Goal: Information Seeking & Learning: Check status

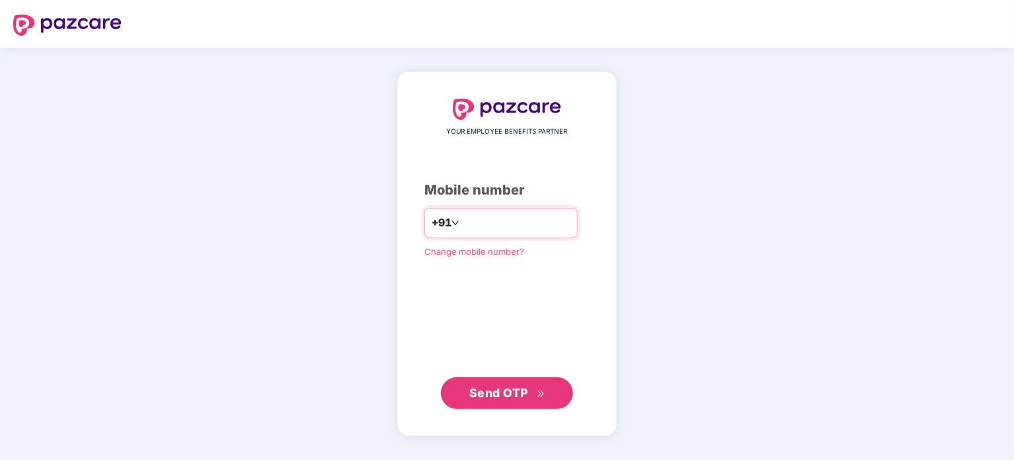
click at [478, 222] on input "number" at bounding box center [516, 222] width 108 height 21
type input "**********"
click at [512, 390] on span "Send OTP" at bounding box center [499, 392] width 59 height 14
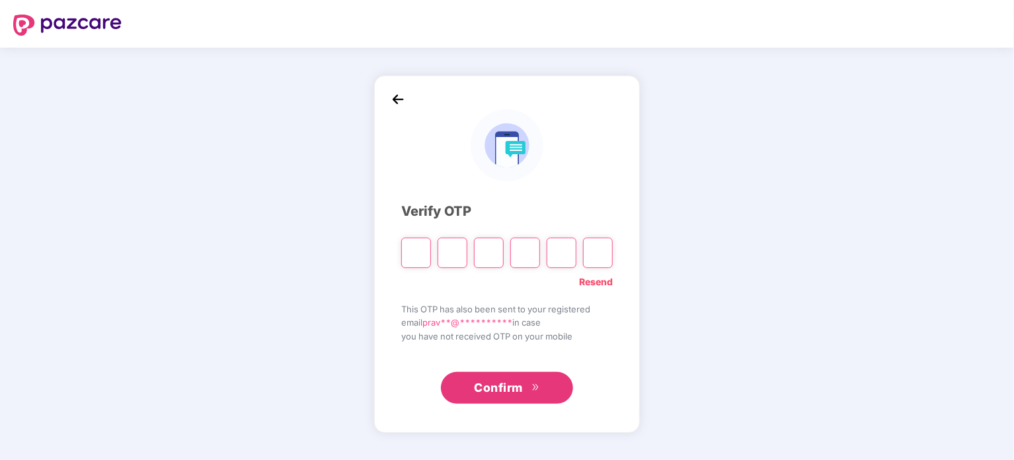
type input "*"
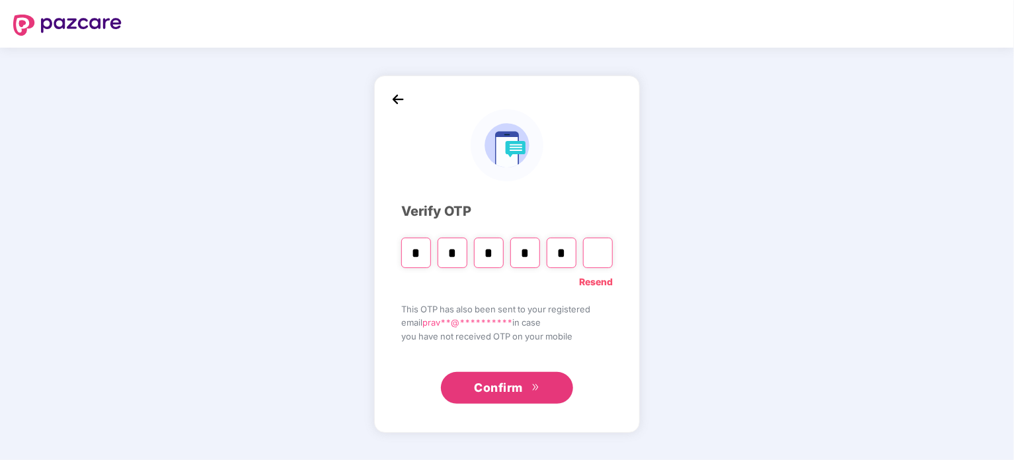
type input "*"
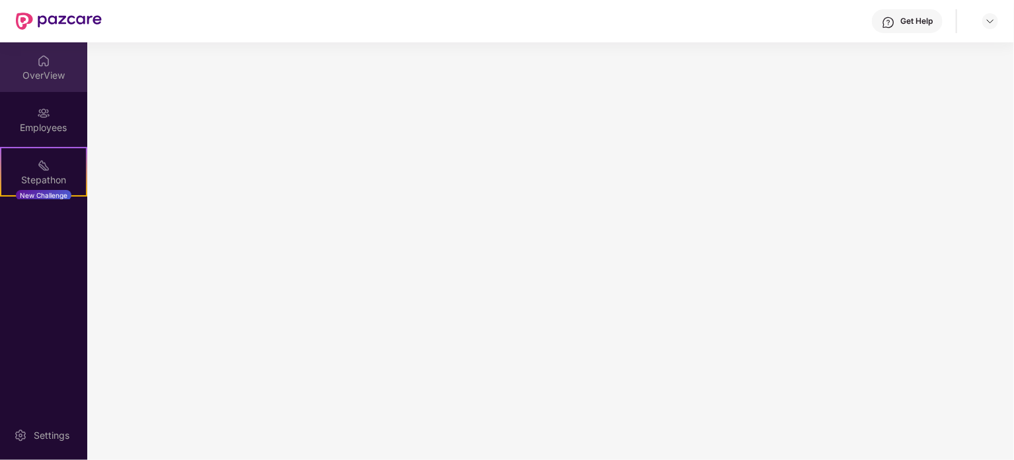
click at [54, 76] on div "OverView" at bounding box center [43, 75] width 87 height 13
click at [993, 20] on img at bounding box center [990, 21] width 11 height 11
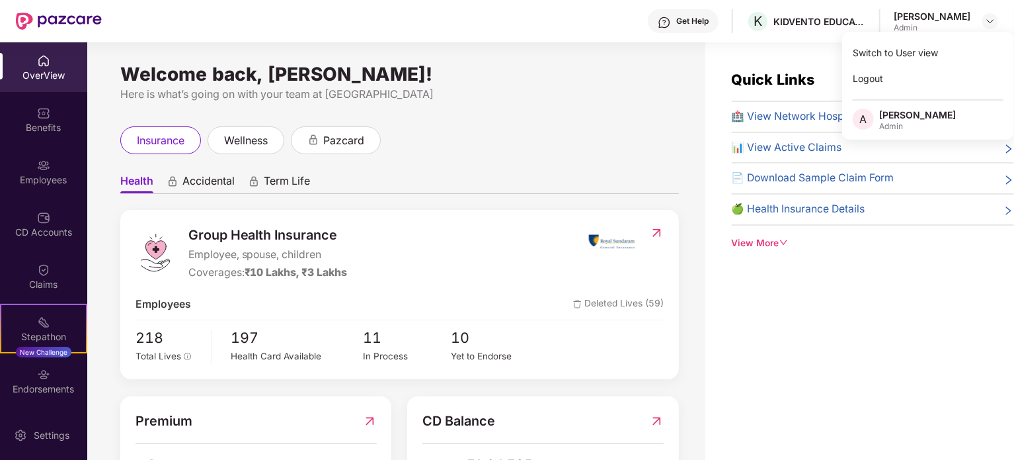
click at [37, 267] on img at bounding box center [43, 269] width 13 height 13
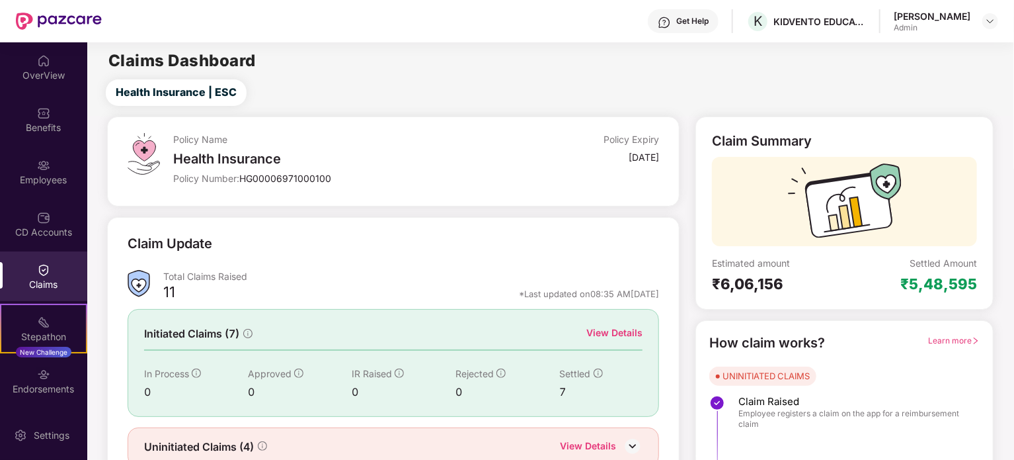
scroll to position [58, 0]
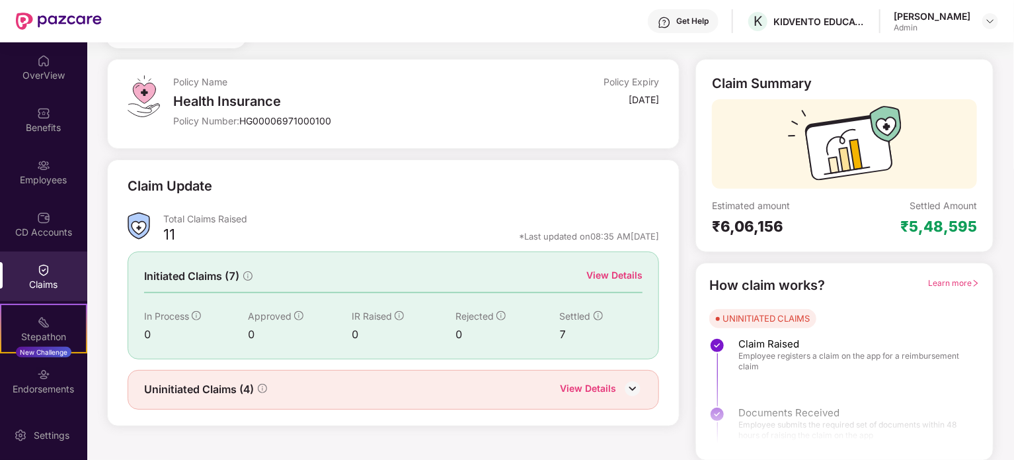
click at [594, 388] on div "View Details" at bounding box center [588, 389] width 56 height 17
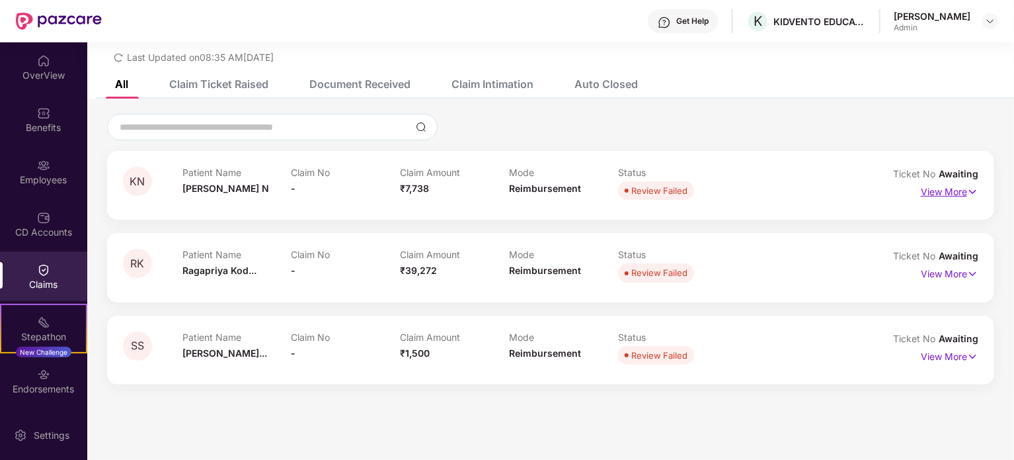
click at [956, 190] on p "View More" at bounding box center [950, 190] width 58 height 18
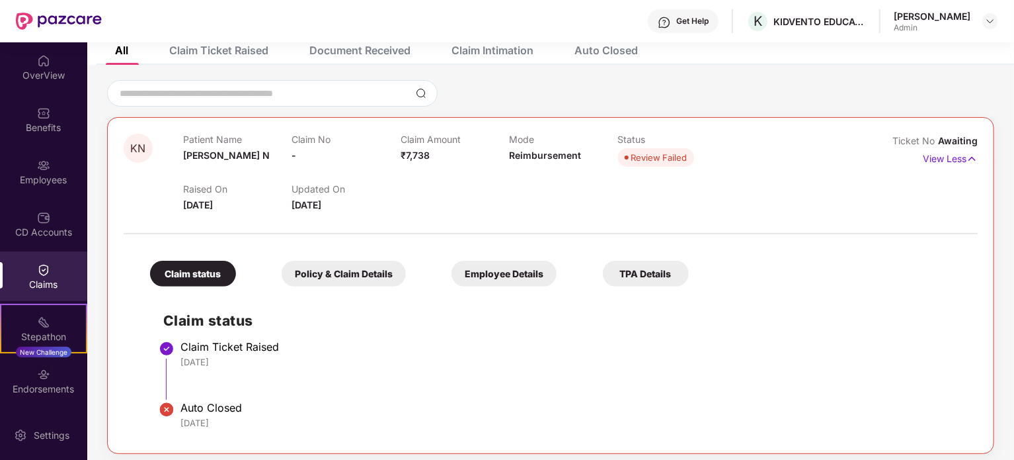
scroll to position [108, 0]
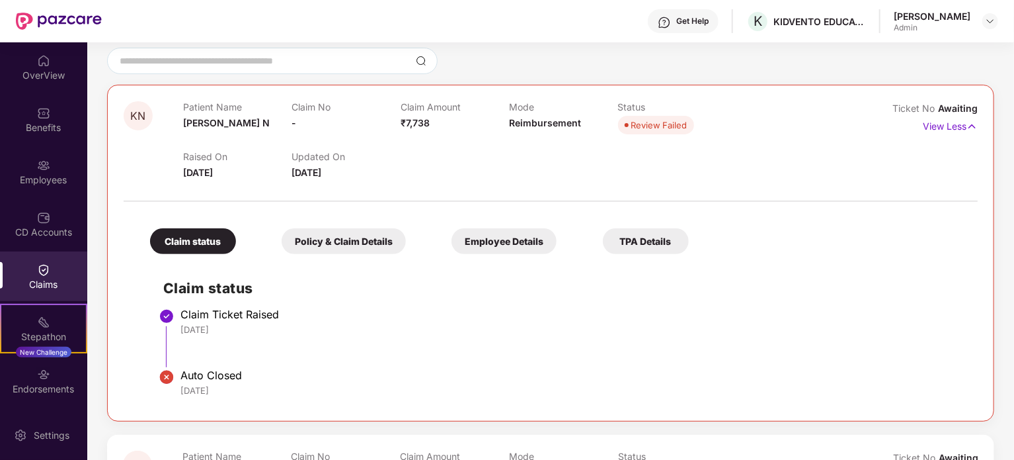
click at [339, 235] on div "Policy & Claim Details" at bounding box center [344, 241] width 124 height 26
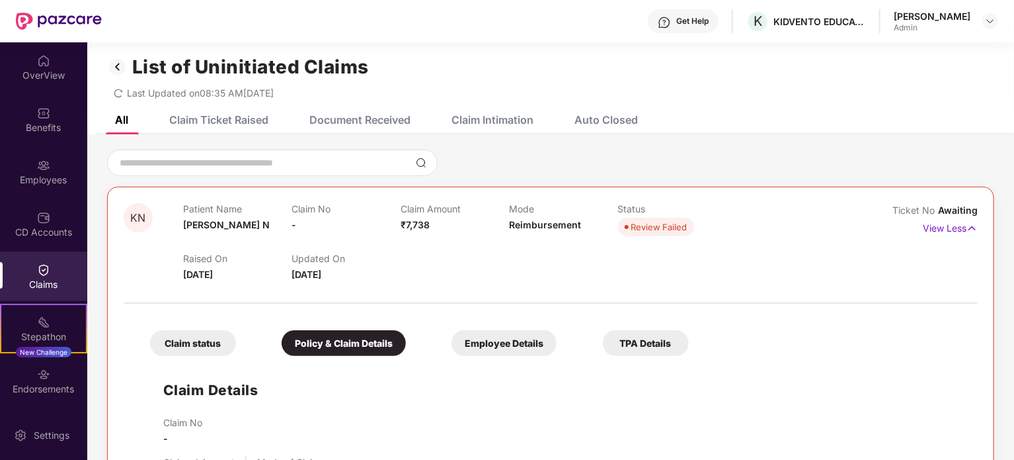
scroll to position [0, 0]
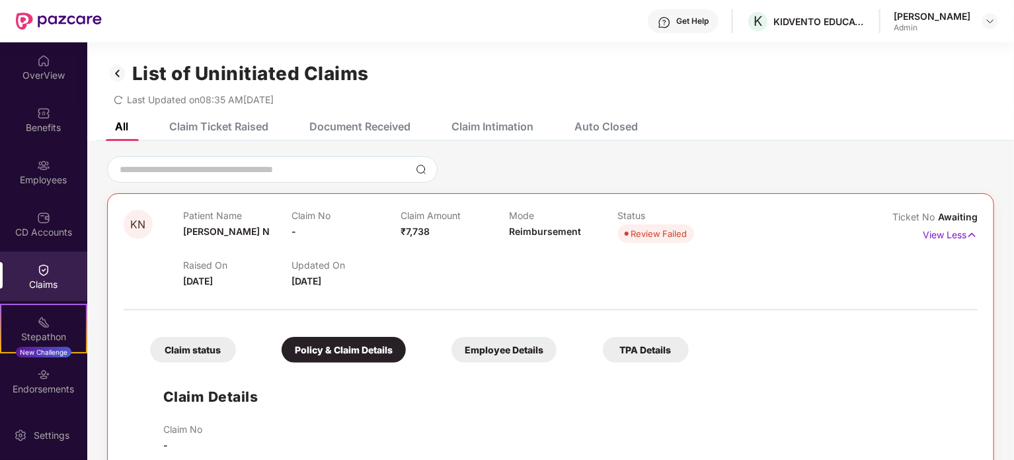
click at [243, 126] on div "Claim Ticket Raised" at bounding box center [218, 126] width 99 height 13
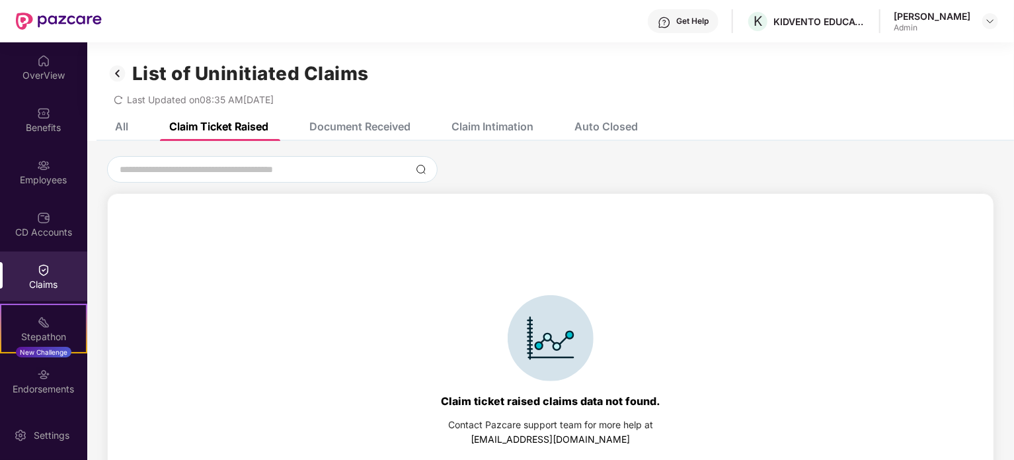
click at [124, 121] on div "All" at bounding box center [121, 126] width 13 height 13
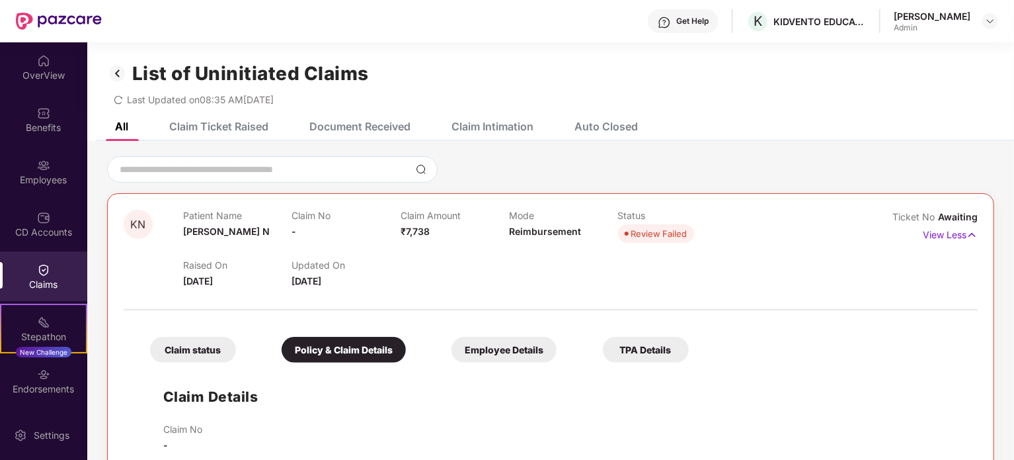
click at [67, 258] on div "Claims" at bounding box center [43, 276] width 87 height 50
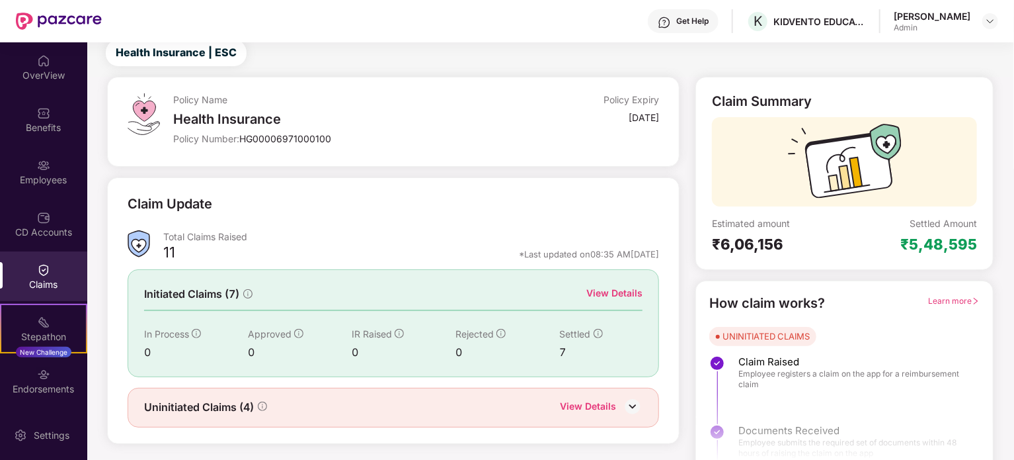
scroll to position [58, 0]
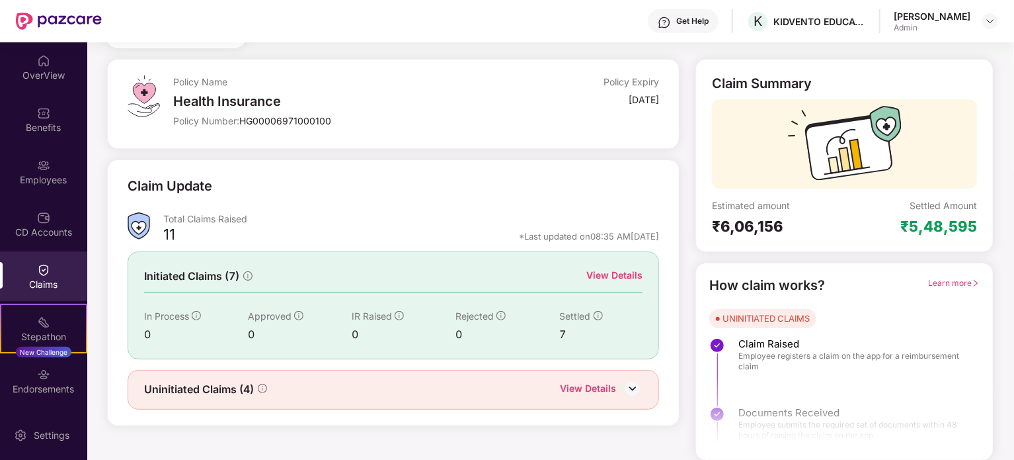
click at [618, 272] on div "View Details" at bounding box center [615, 275] width 56 height 15
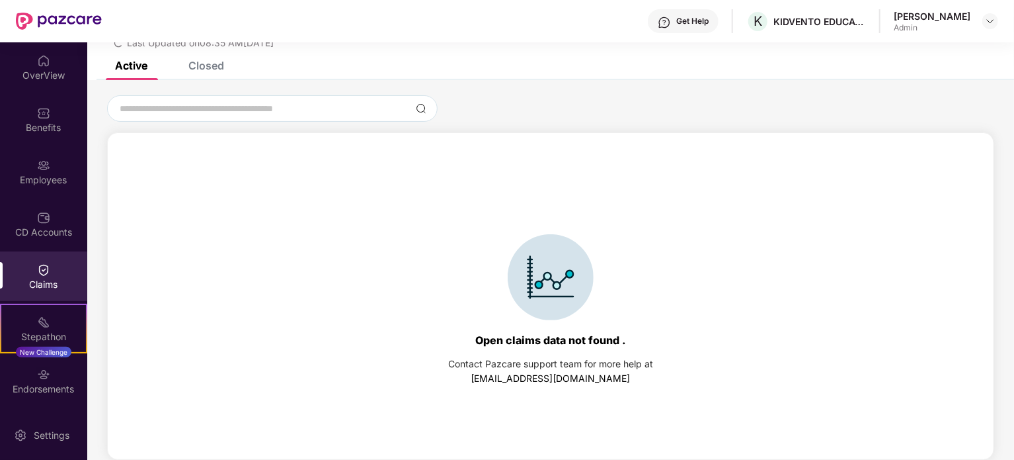
click at [222, 67] on div "Closed" at bounding box center [206, 65] width 36 height 13
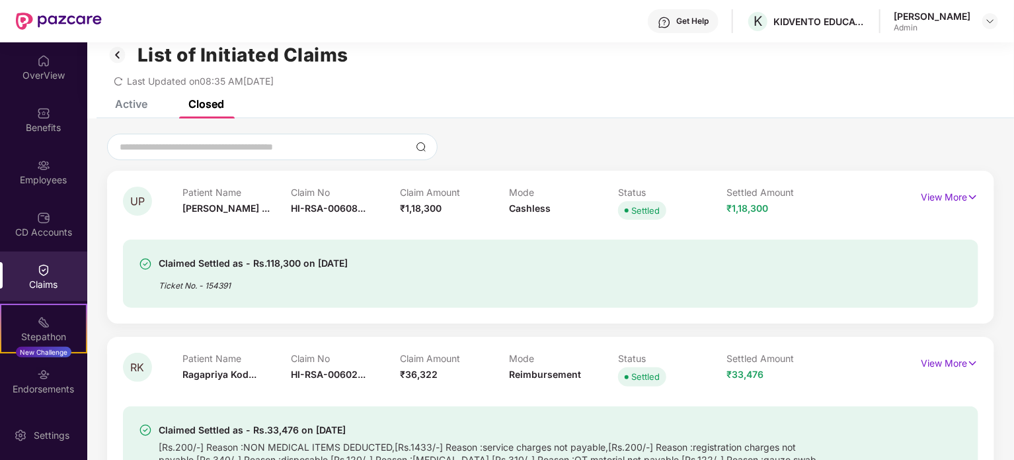
scroll to position [0, 0]
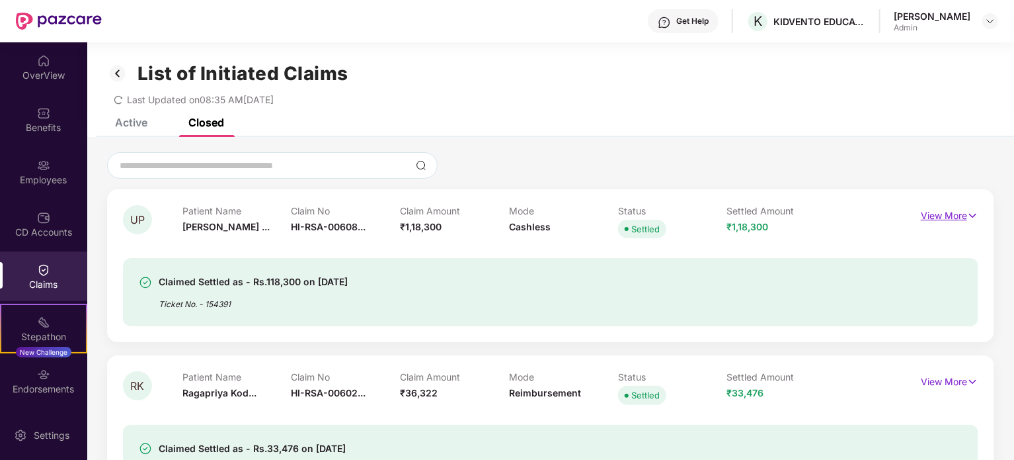
click at [971, 214] on img at bounding box center [972, 215] width 11 height 15
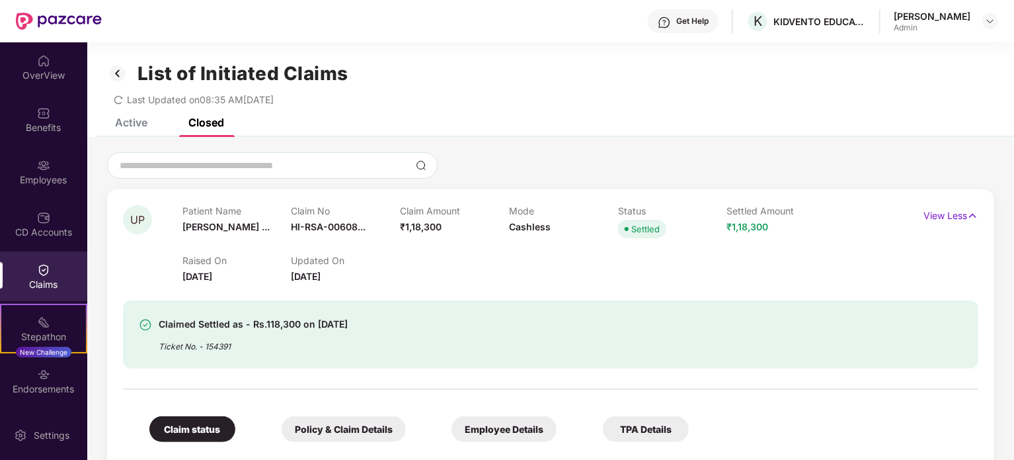
click at [349, 428] on div "Policy & Claim Details" at bounding box center [344, 429] width 124 height 26
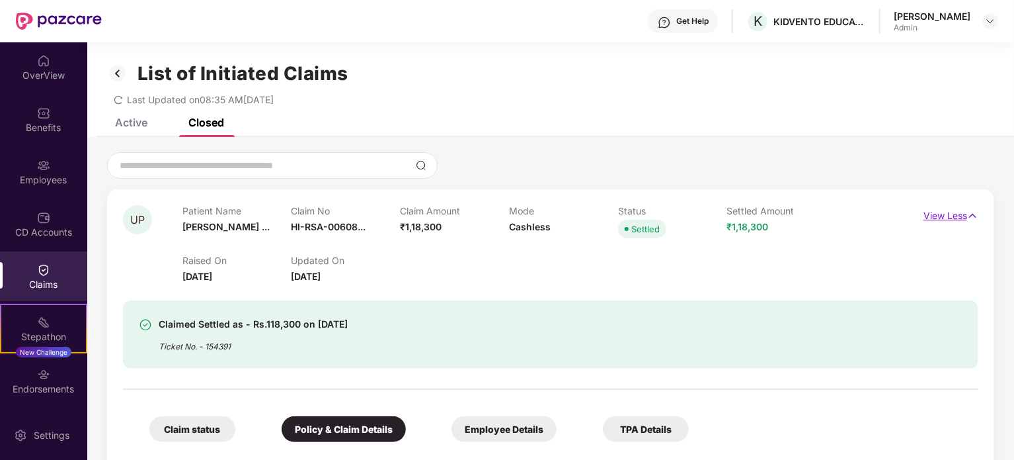
click at [943, 219] on p "View Less" at bounding box center [951, 214] width 55 height 18
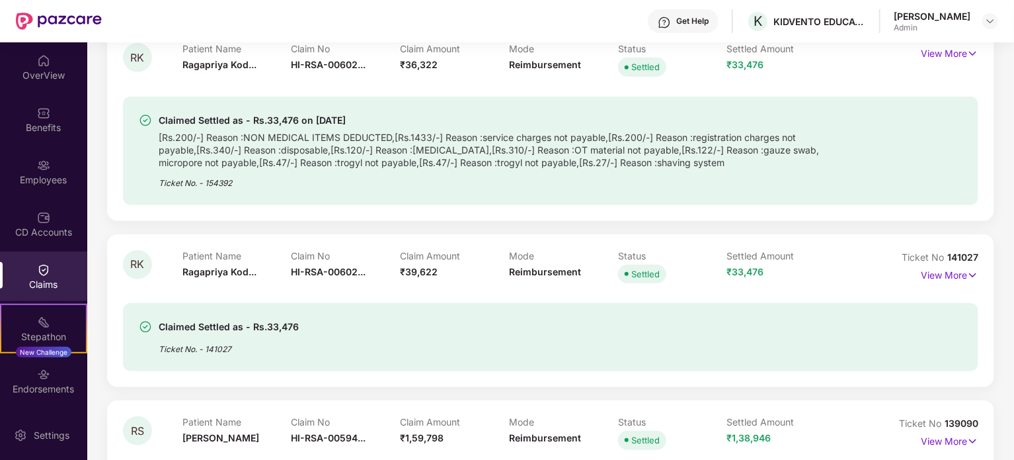
scroll to position [463, 0]
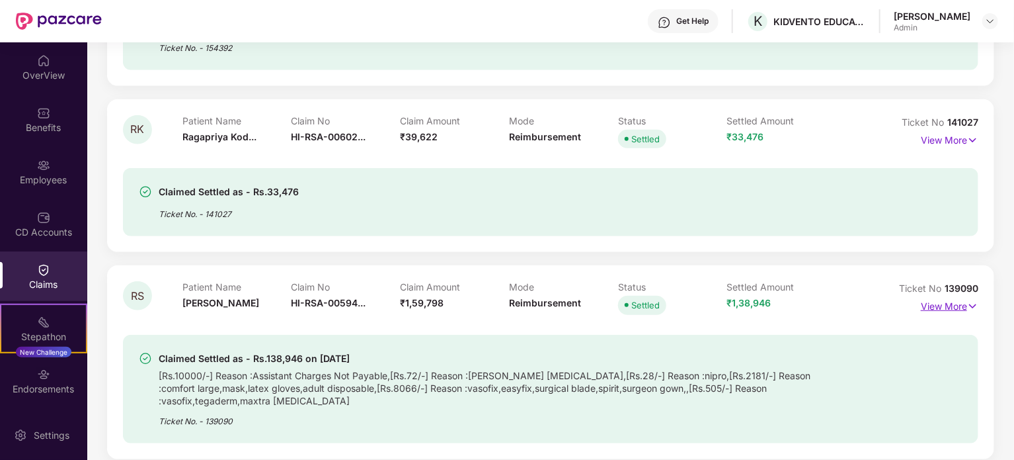
click at [968, 302] on img at bounding box center [972, 306] width 11 height 15
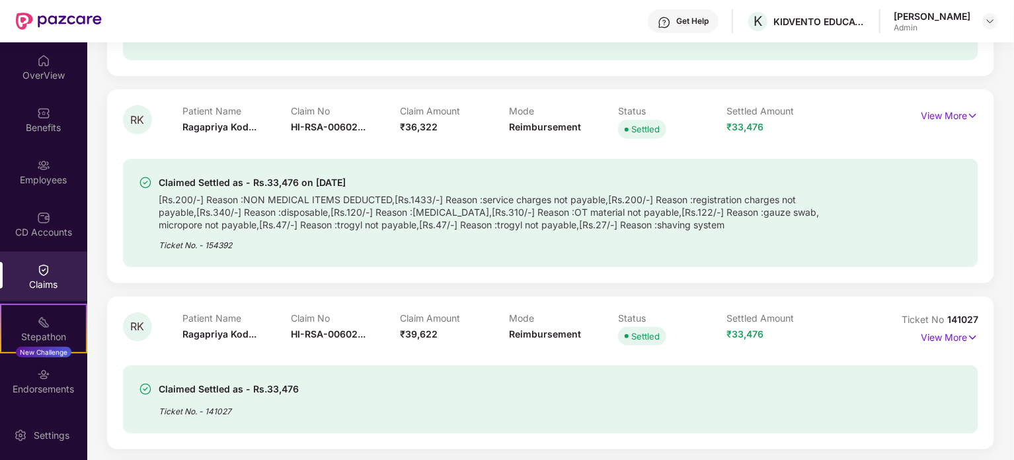
scroll to position [0, 0]
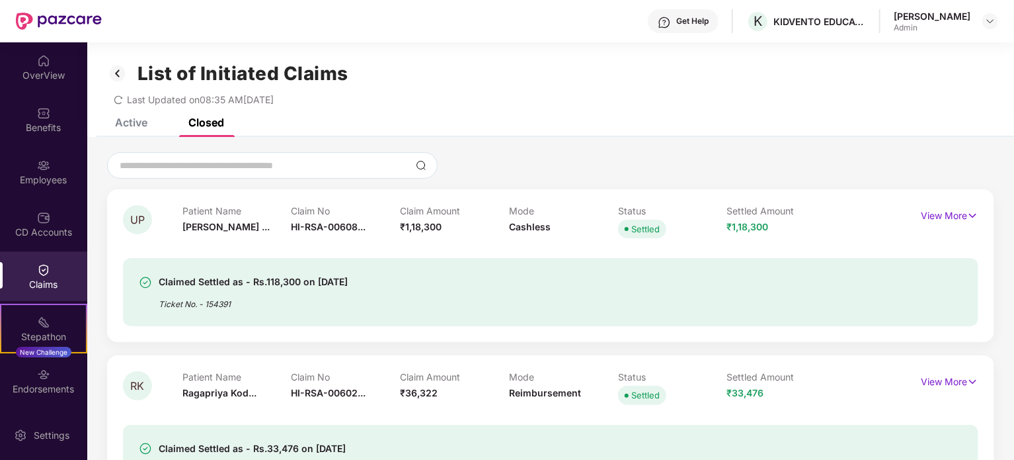
click at [41, 274] on img at bounding box center [43, 269] width 13 height 13
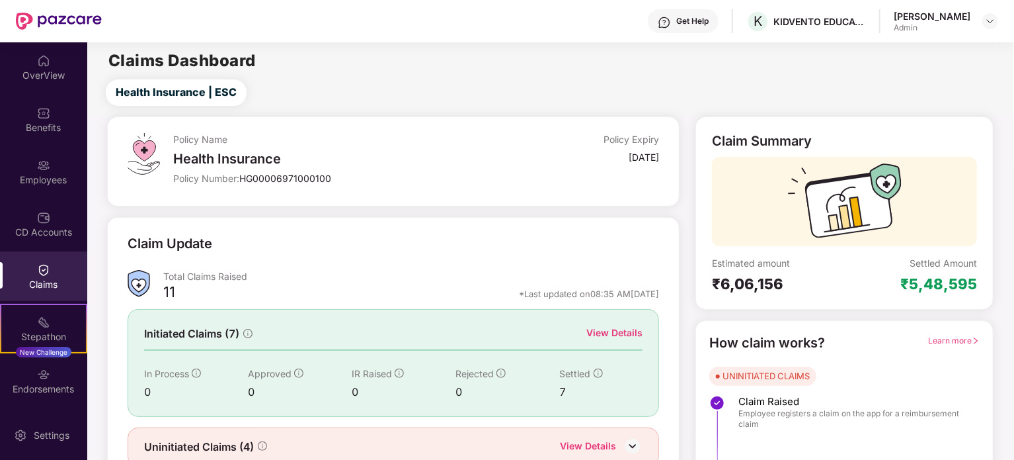
scroll to position [58, 0]
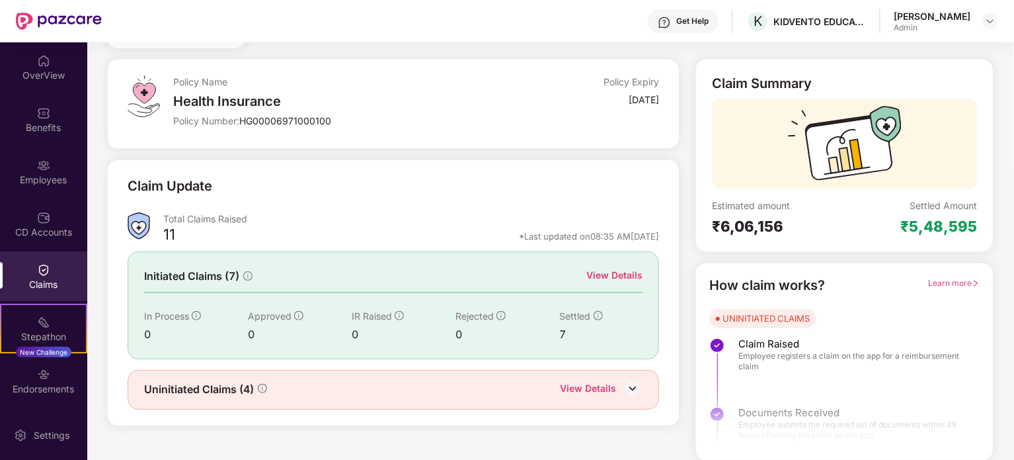
click at [632, 387] on img at bounding box center [633, 388] width 20 height 20
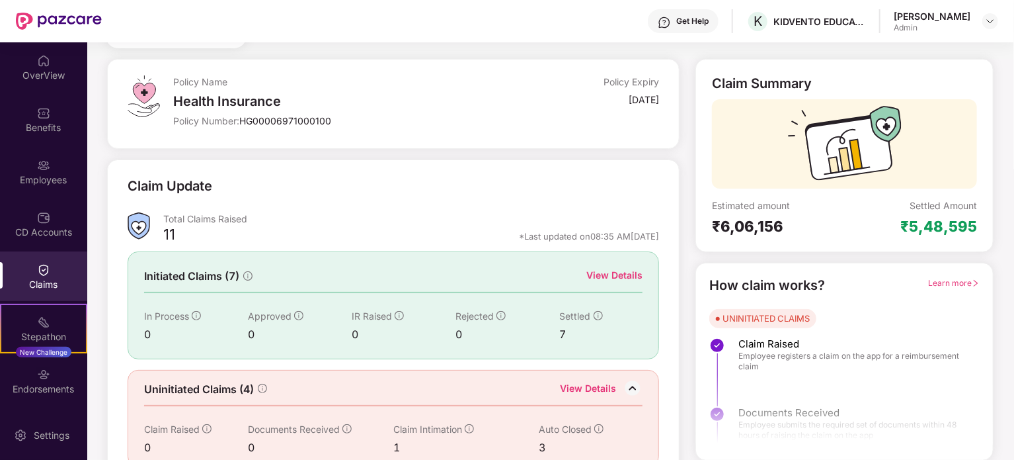
scroll to position [79, 0]
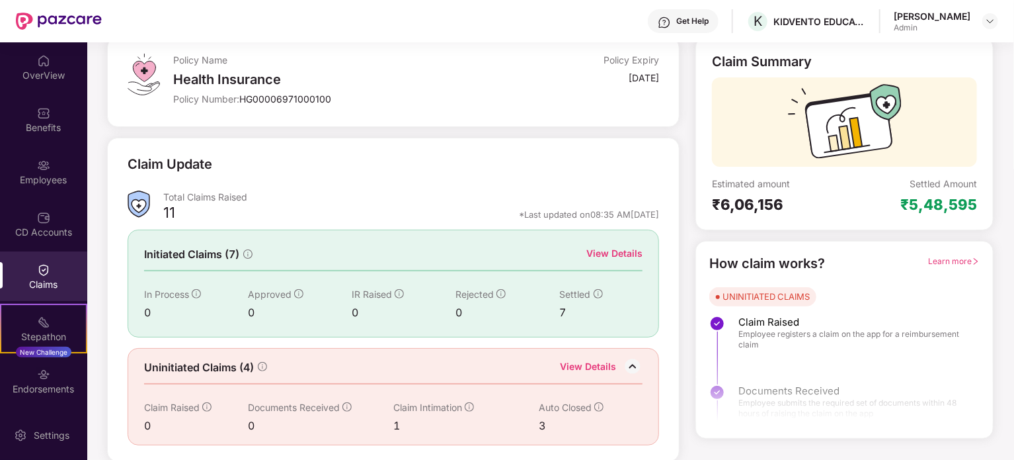
click at [596, 367] on div "View Details" at bounding box center [588, 367] width 56 height 17
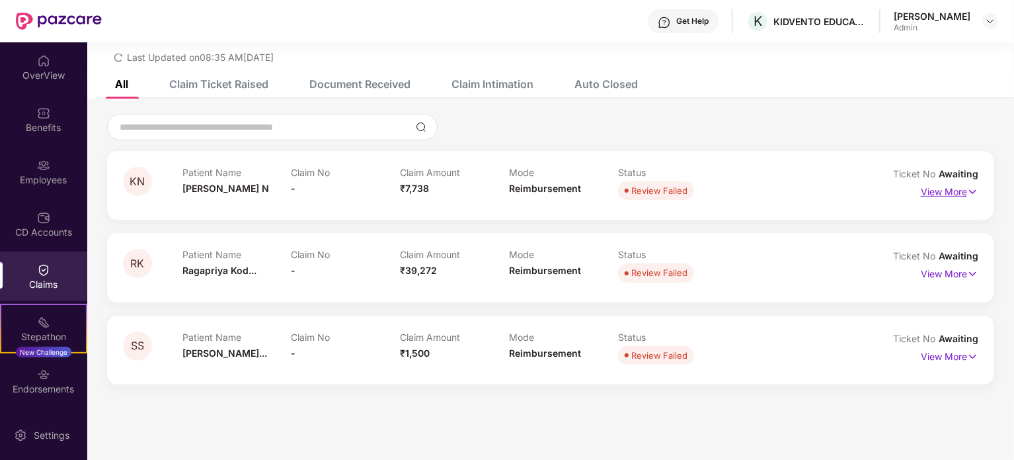
click at [963, 192] on p "View More" at bounding box center [950, 190] width 58 height 18
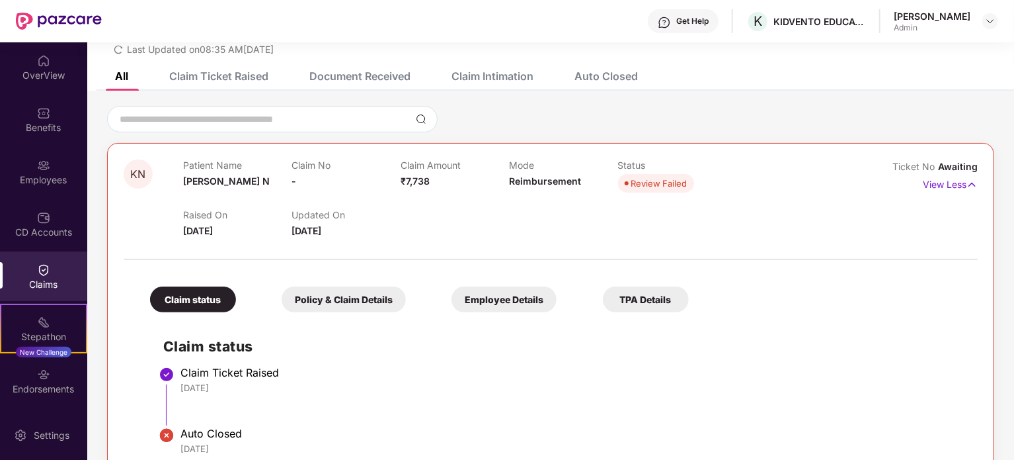
scroll to position [0, 0]
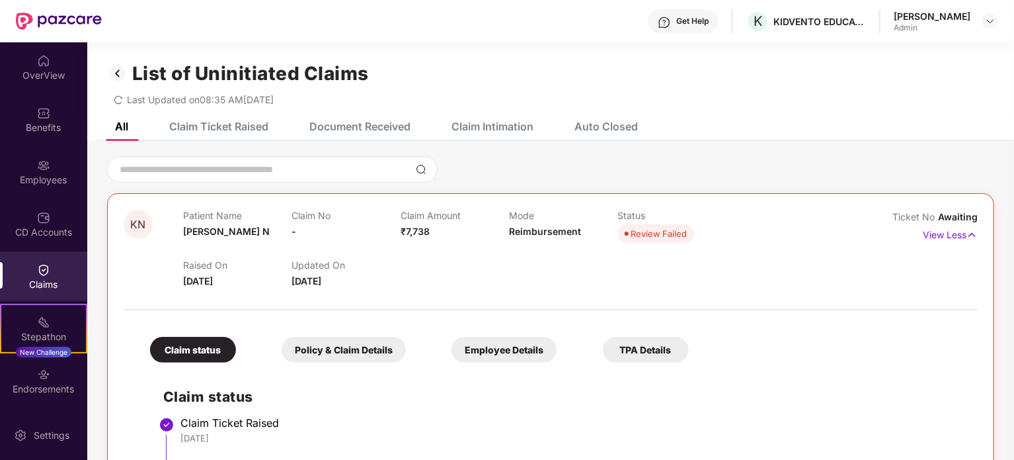
click at [509, 351] on div "Employee Details" at bounding box center [504, 350] width 105 height 26
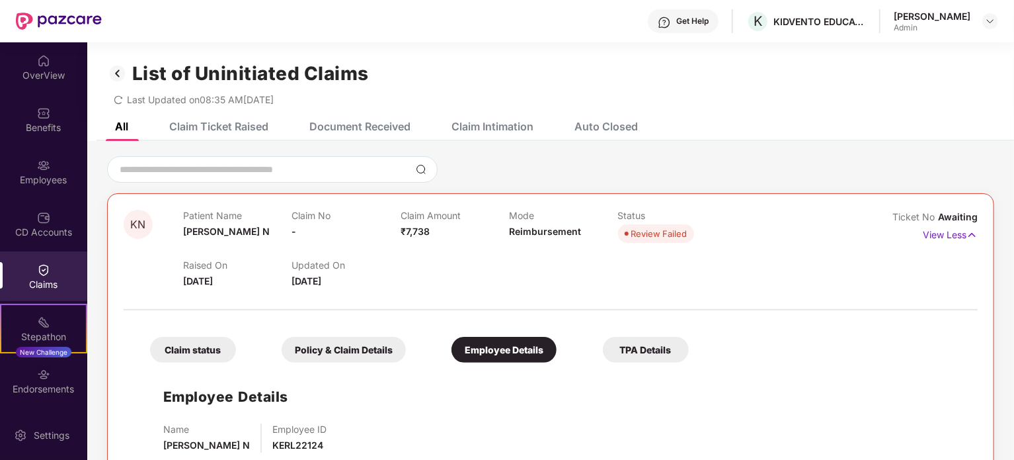
click at [649, 352] on div "TPA Details" at bounding box center [646, 350] width 86 height 26
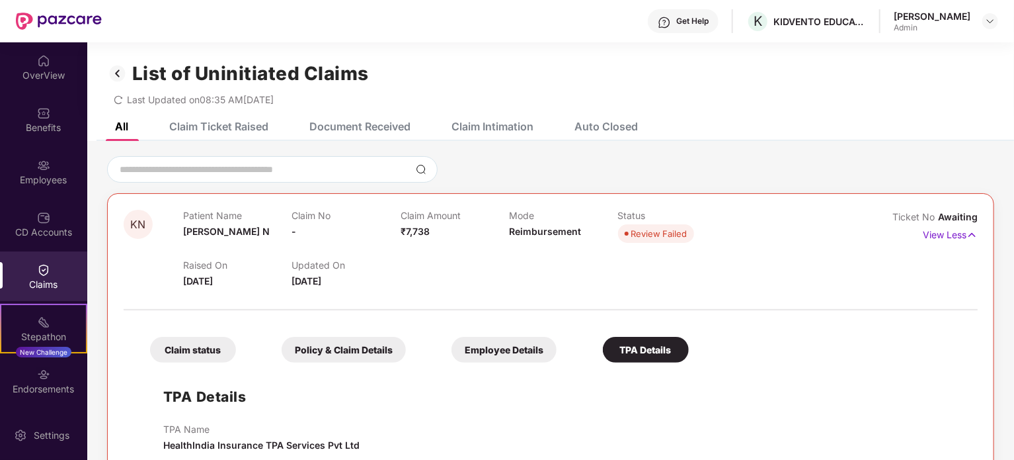
click at [196, 345] on div "Claim status" at bounding box center [193, 350] width 86 height 26
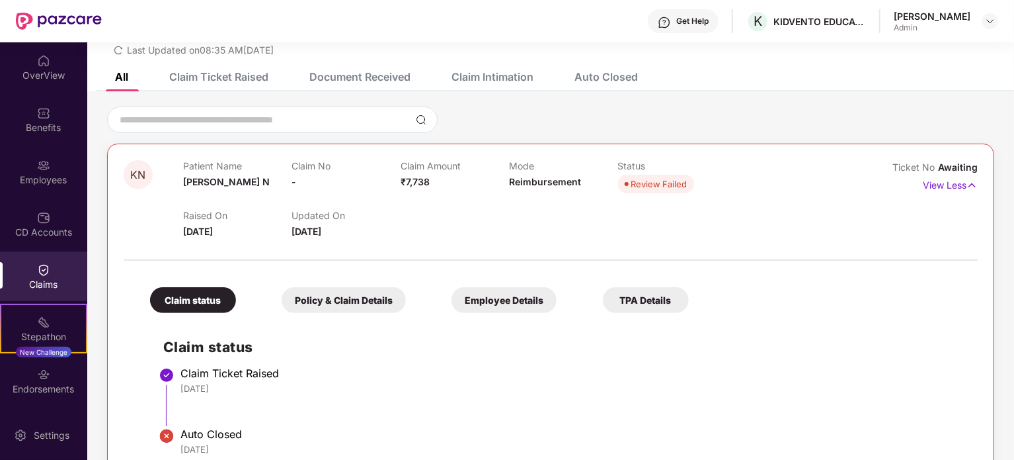
scroll to position [49, 0]
click at [350, 298] on div "Policy & Claim Details" at bounding box center [344, 301] width 124 height 26
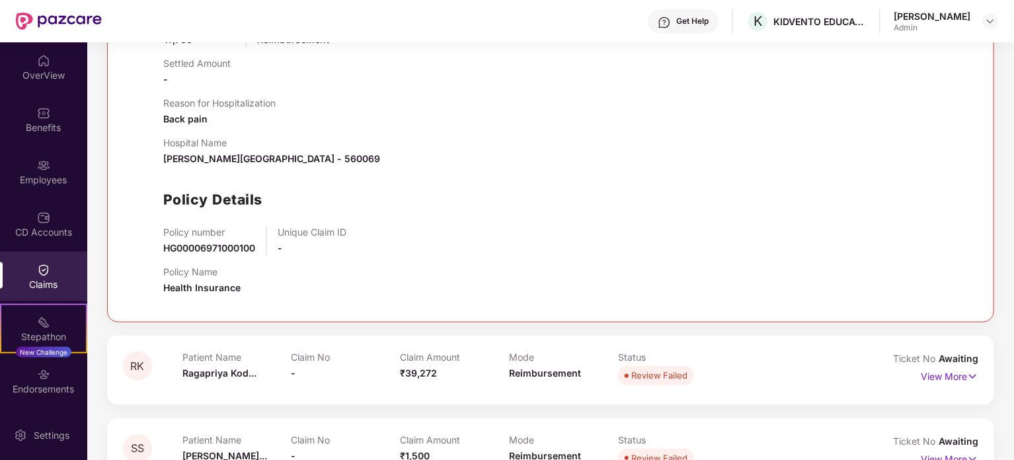
scroll to position [485, 0]
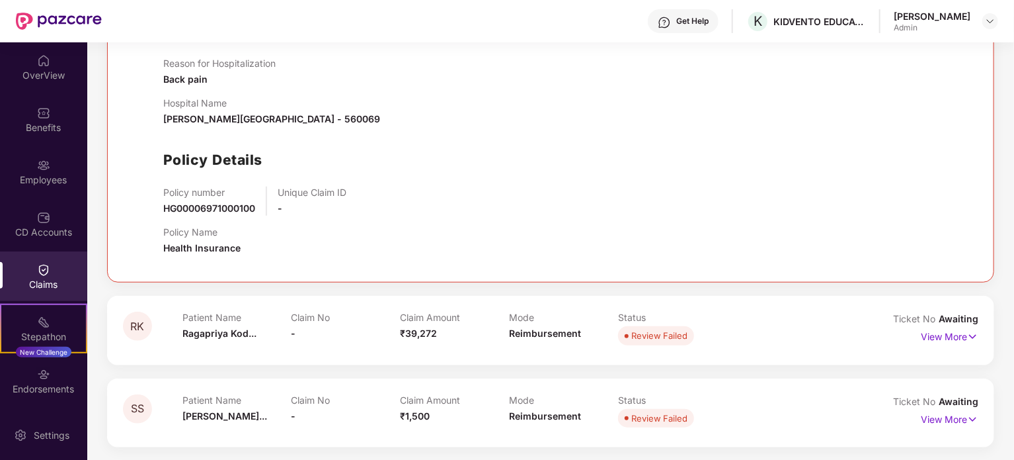
click at [388, 336] on div "Claim No -" at bounding box center [346, 329] width 109 height 36
click at [954, 340] on p "View More" at bounding box center [950, 335] width 58 height 18
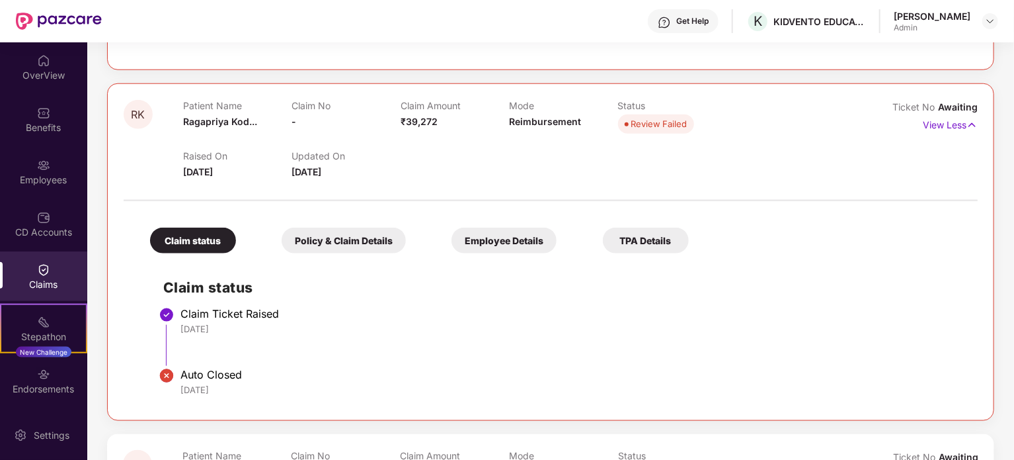
scroll to position [752, 0]
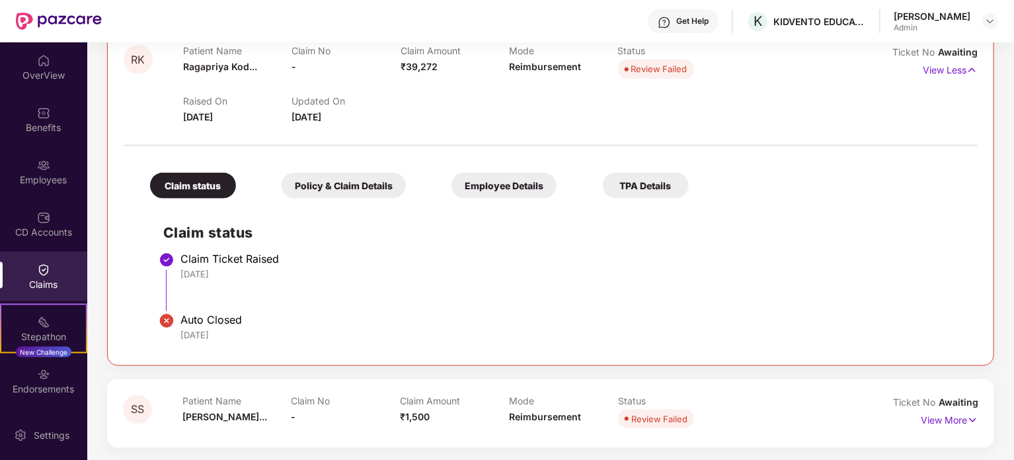
click at [336, 184] on div "Policy & Claim Details" at bounding box center [344, 186] width 124 height 26
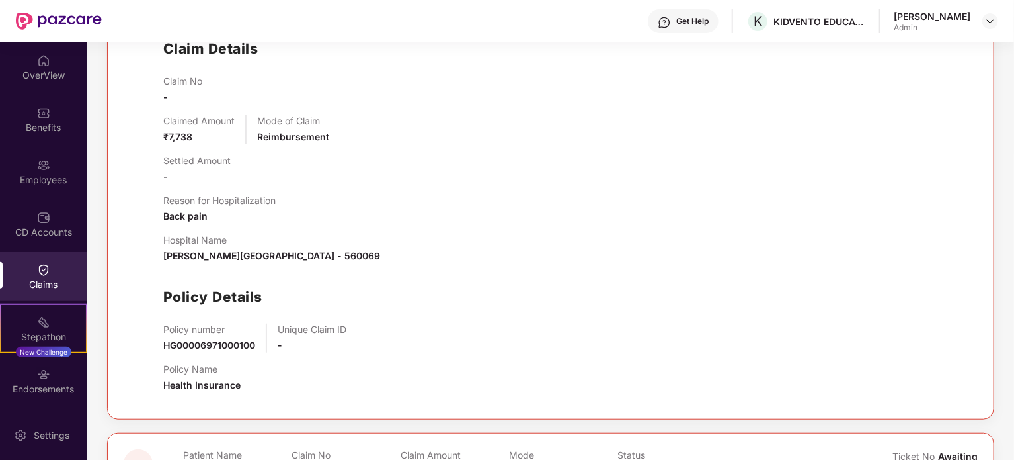
scroll to position [328, 0]
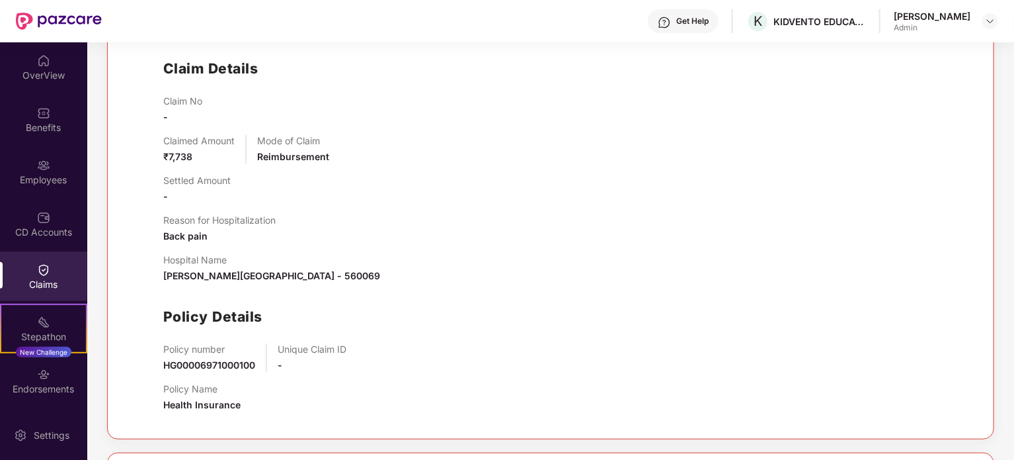
click at [56, 269] on div "Claims" at bounding box center [43, 276] width 87 height 50
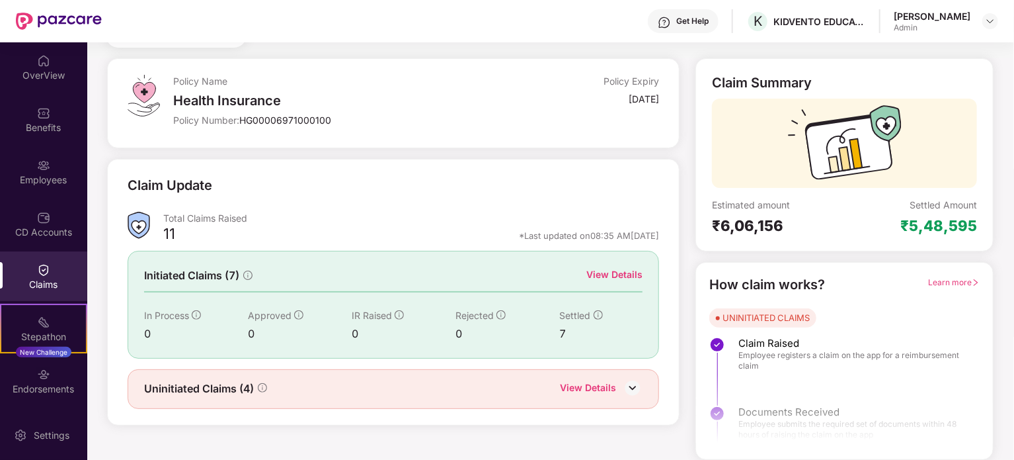
scroll to position [58, 0]
click at [633, 383] on img at bounding box center [633, 388] width 20 height 20
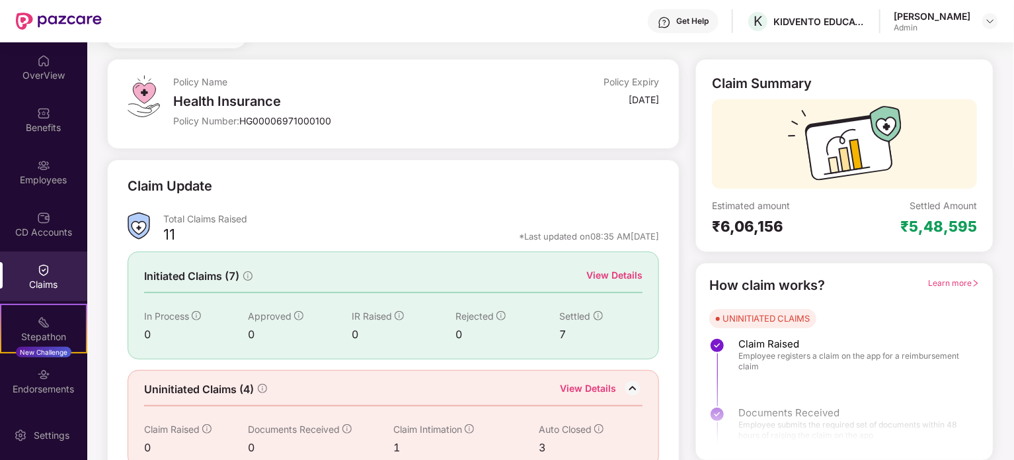
scroll to position [79, 0]
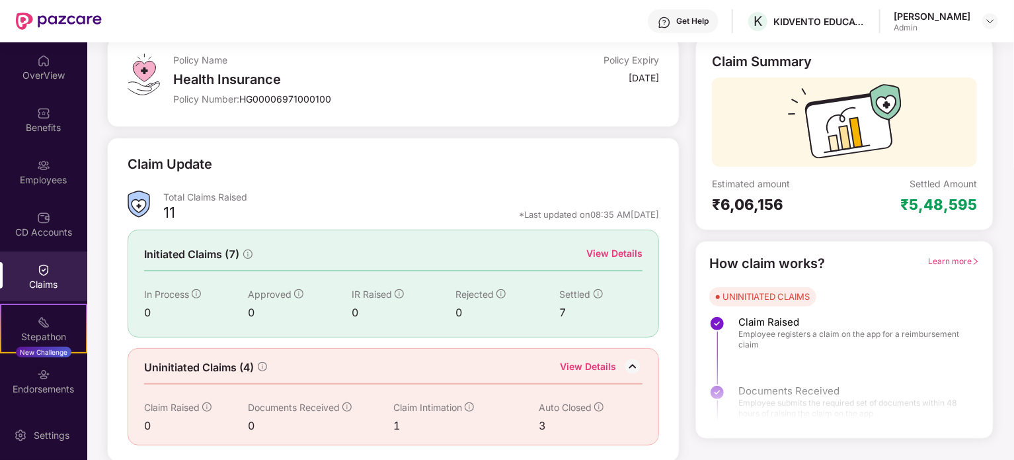
click at [610, 364] on div "View Details" at bounding box center [588, 367] width 56 height 17
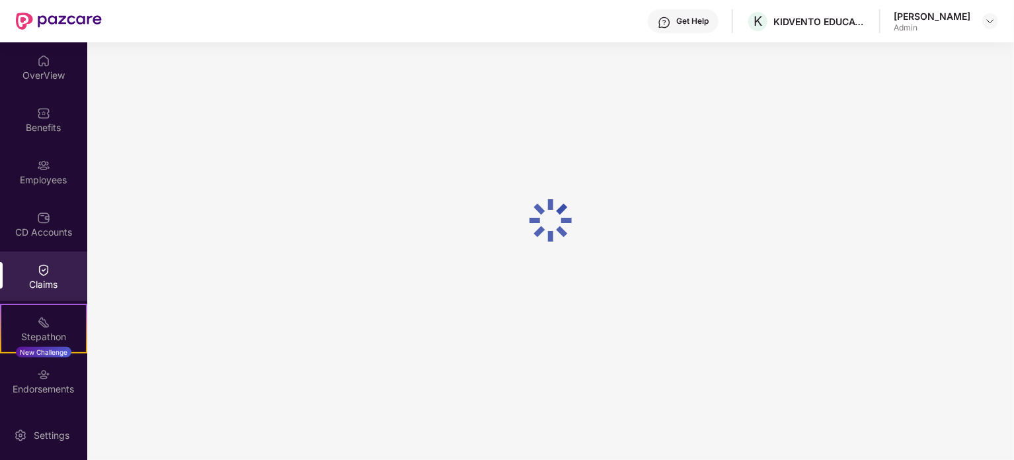
scroll to position [42, 0]
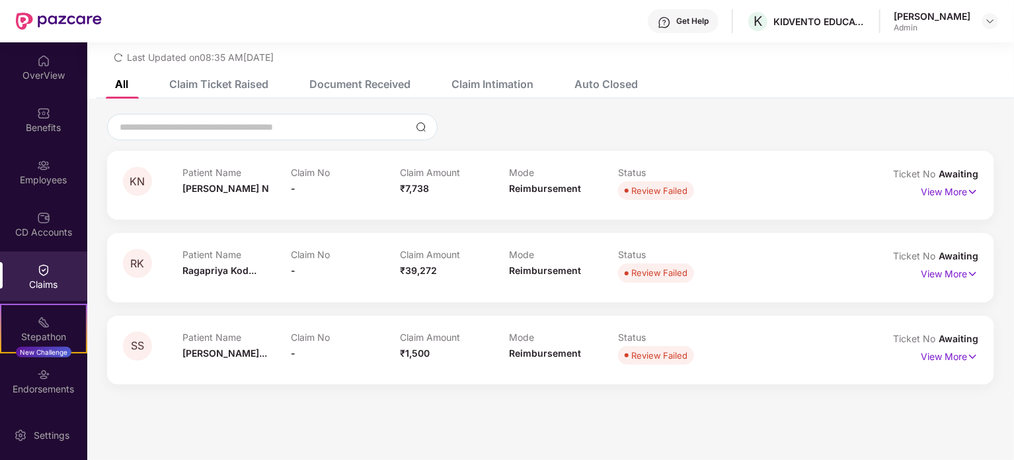
click at [233, 85] on div "Claim Ticket Raised" at bounding box center [218, 83] width 99 height 13
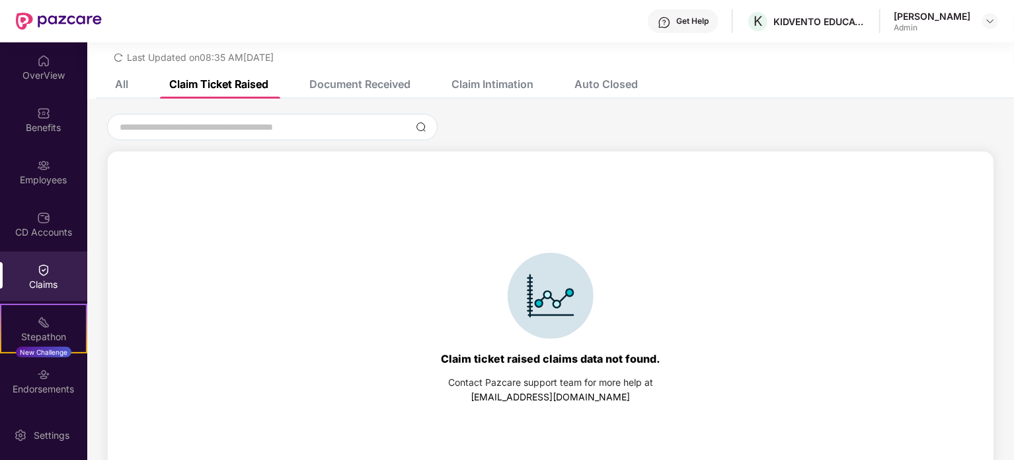
click at [355, 87] on div "Document Received" at bounding box center [359, 83] width 101 height 13
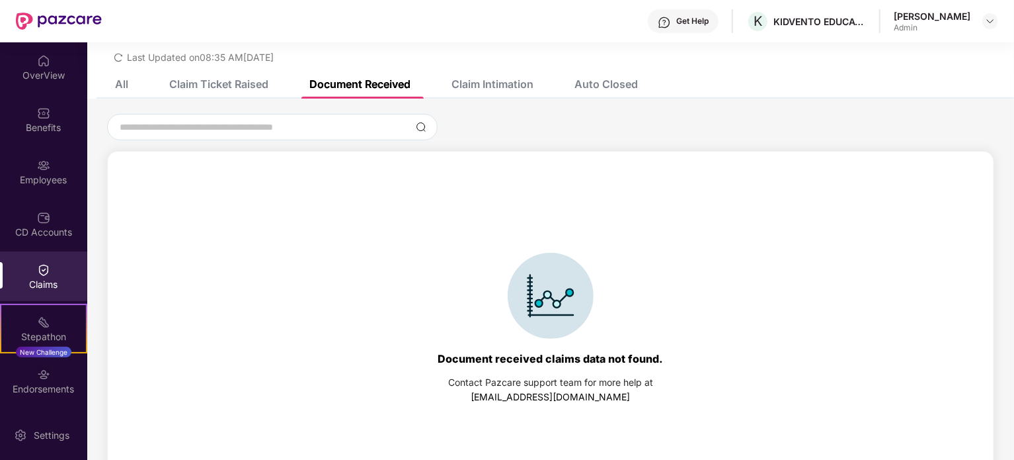
click at [522, 84] on div "Claim Intimation" at bounding box center [493, 83] width 82 height 13
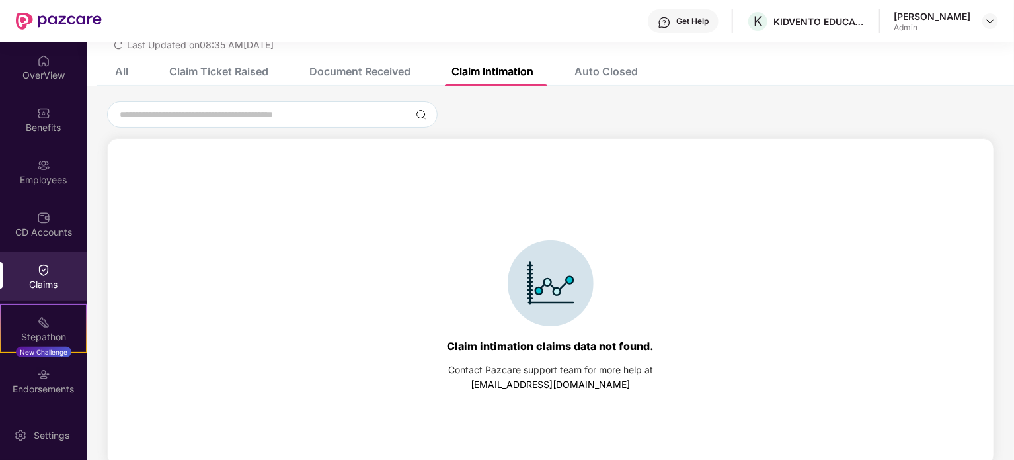
scroll to position [61, 0]
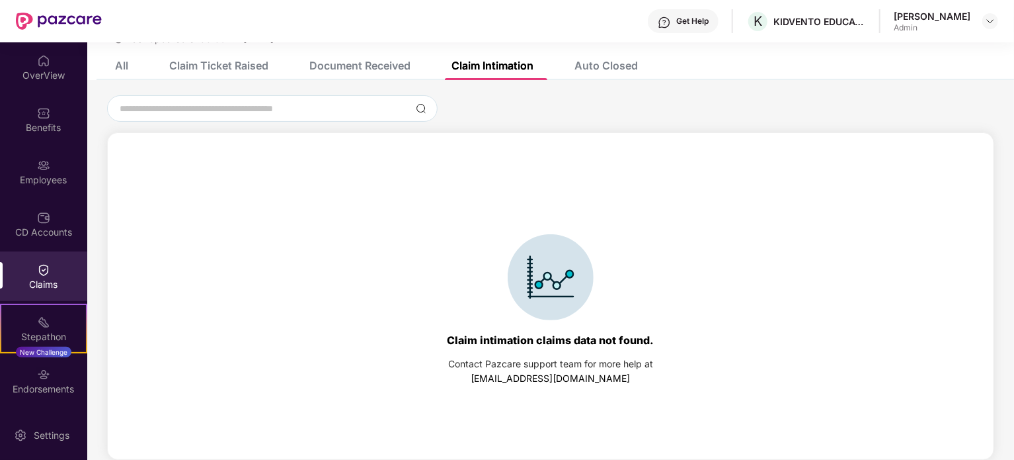
click at [607, 66] on div "Auto Closed" at bounding box center [606, 65] width 63 height 13
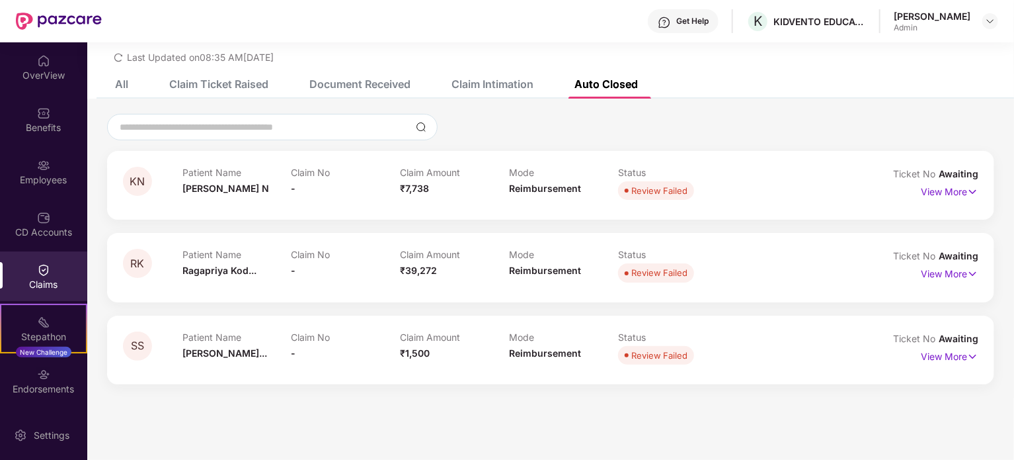
scroll to position [42, 0]
click at [473, 83] on div "Claim Intimation" at bounding box center [493, 83] width 82 height 13
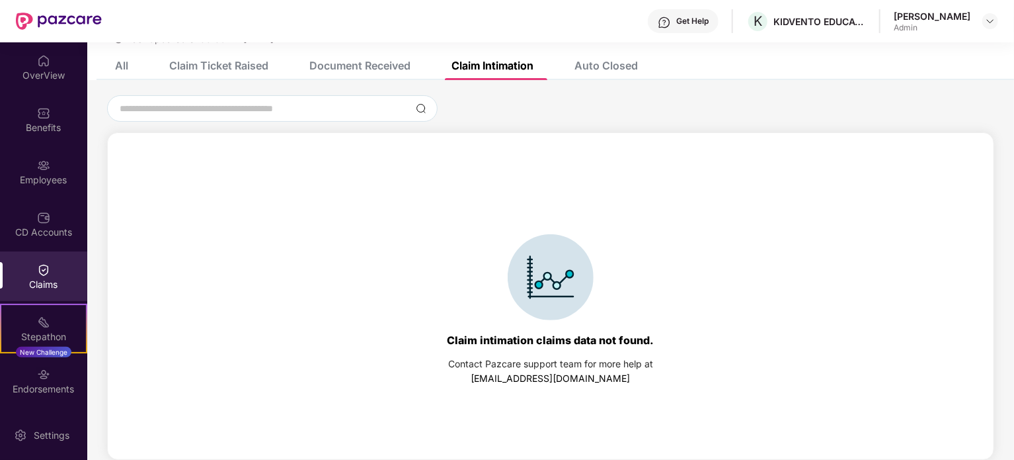
scroll to position [0, 0]
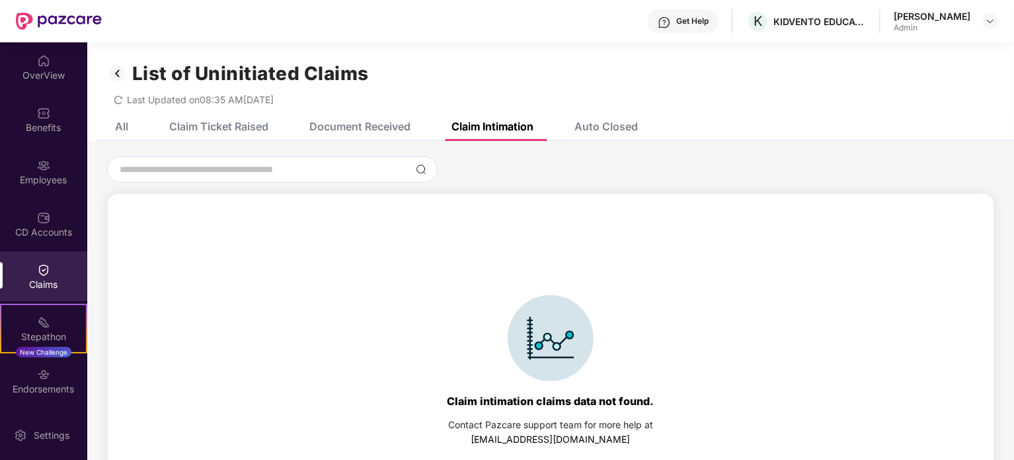
click at [361, 126] on div "Document Received" at bounding box center [359, 126] width 101 height 13
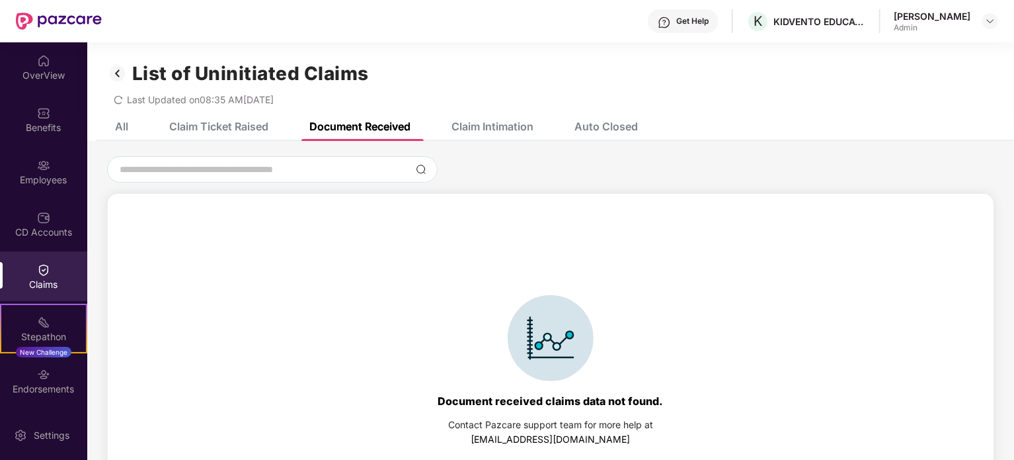
click at [257, 121] on div "Claim Ticket Raised" at bounding box center [218, 126] width 99 height 13
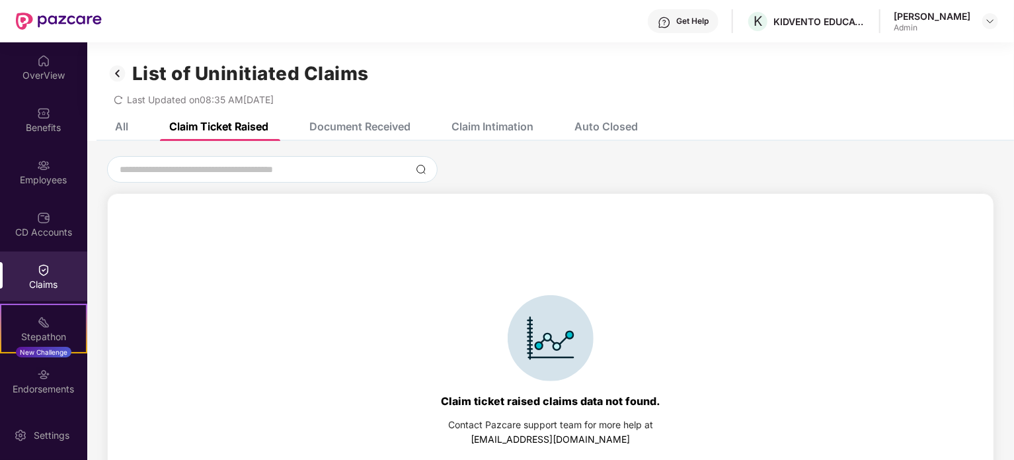
click at [122, 122] on div "All" at bounding box center [121, 126] width 13 height 13
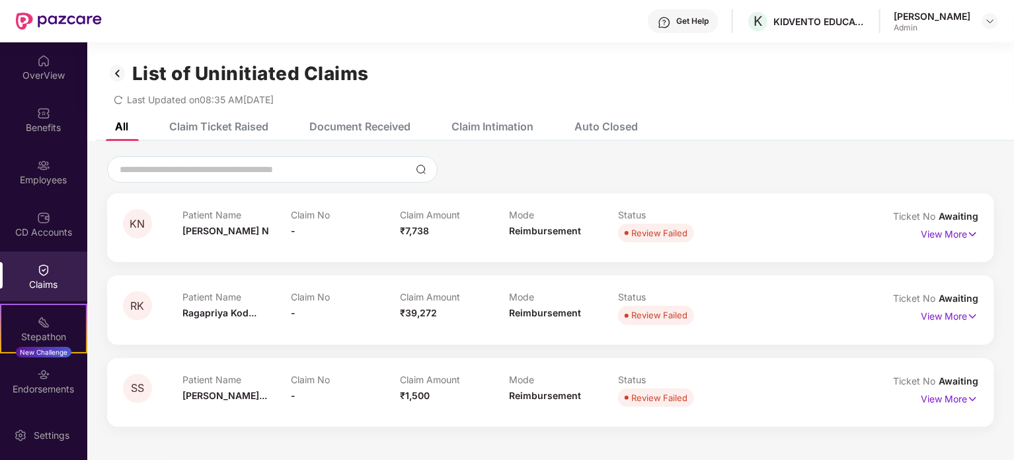
click at [117, 74] on img at bounding box center [117, 73] width 21 height 22
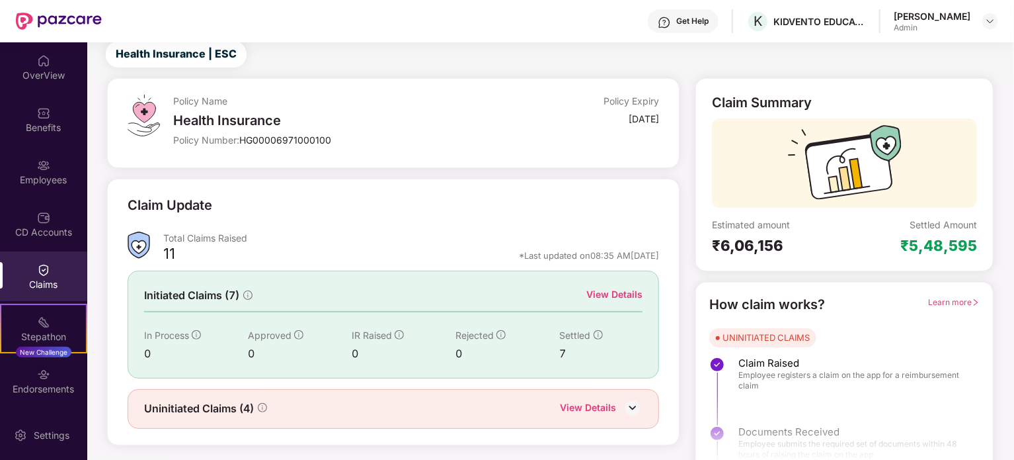
scroll to position [58, 0]
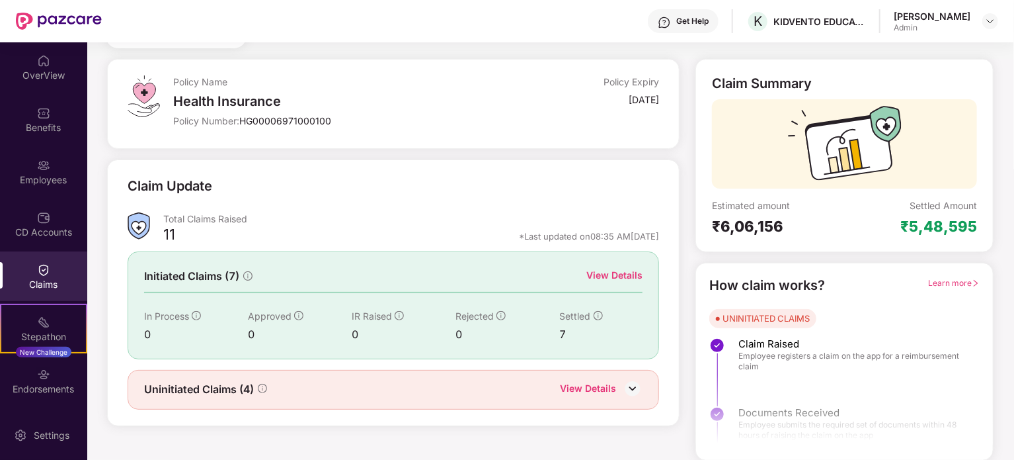
click at [630, 389] on img at bounding box center [633, 388] width 20 height 20
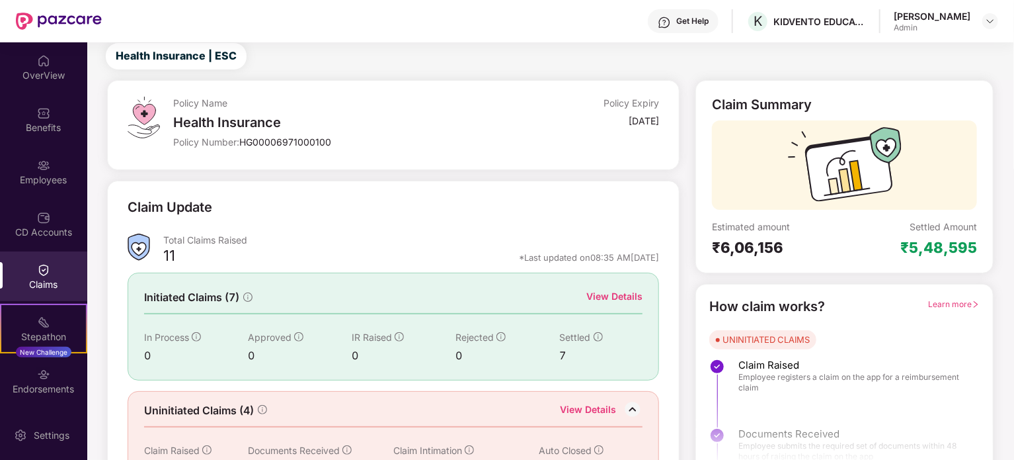
scroll to position [0, 0]
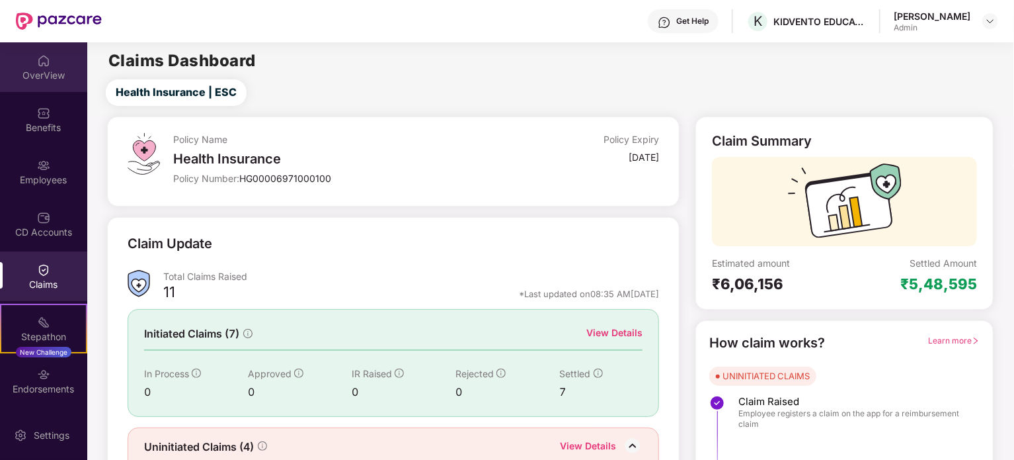
click at [55, 60] on div "OverView" at bounding box center [43, 67] width 87 height 50
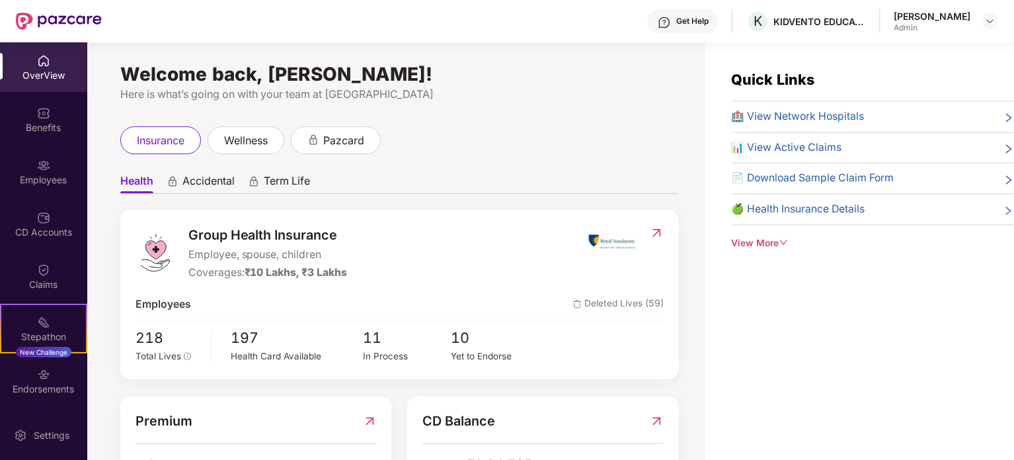
click at [1004, 145] on icon "right" at bounding box center [1009, 148] width 11 height 11
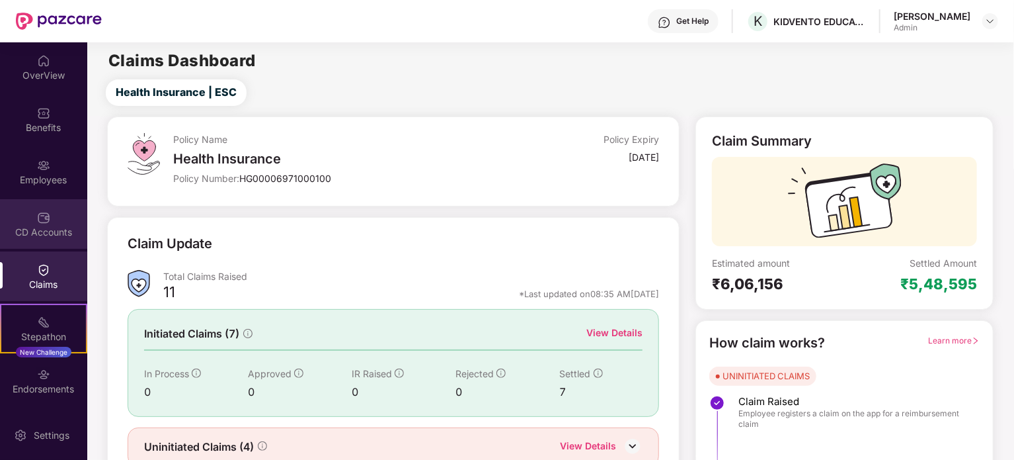
click at [55, 212] on div "CD Accounts" at bounding box center [43, 224] width 87 height 50
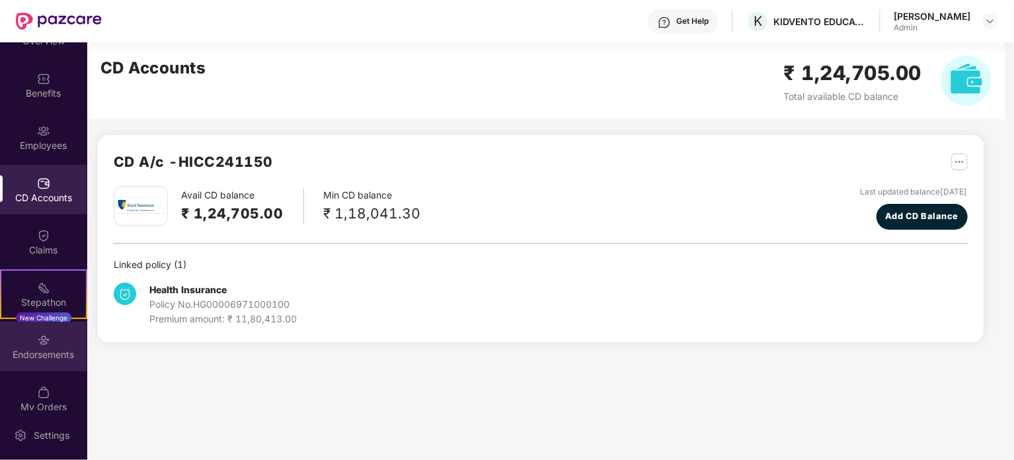
scroll to position [50, 0]
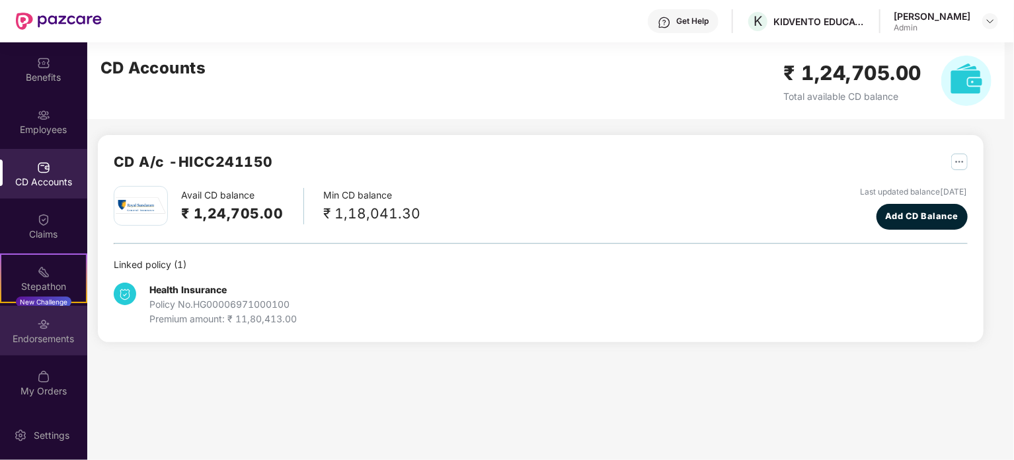
click at [54, 322] on div "Endorsements" at bounding box center [43, 331] width 87 height 50
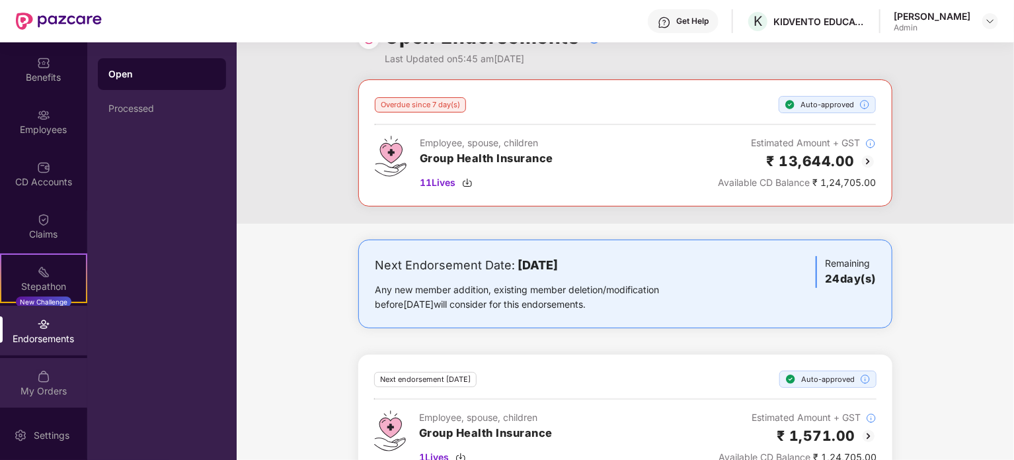
scroll to position [66, 0]
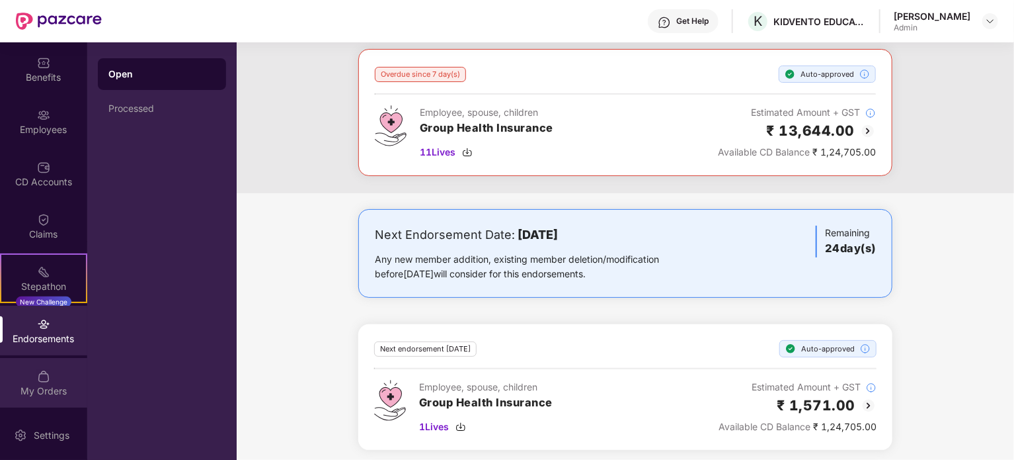
click at [42, 392] on div "My Orders" at bounding box center [43, 390] width 87 height 13
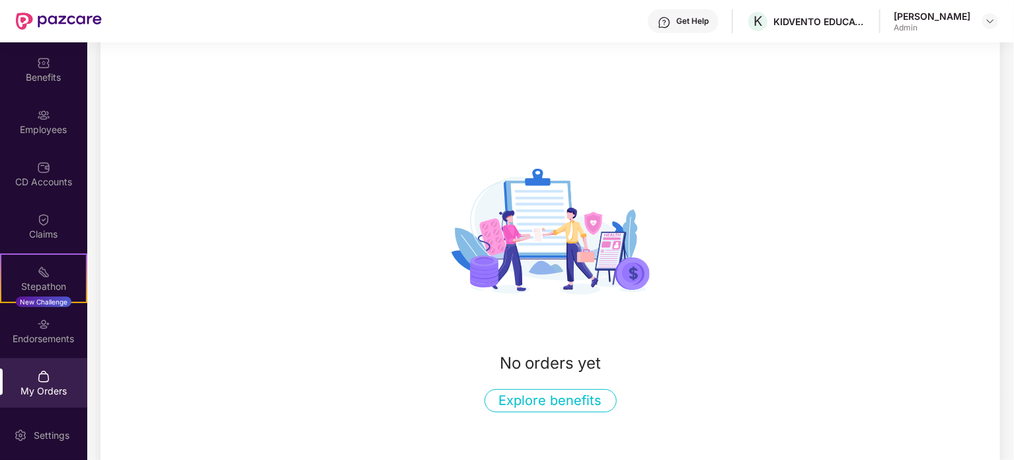
scroll to position [66, 0]
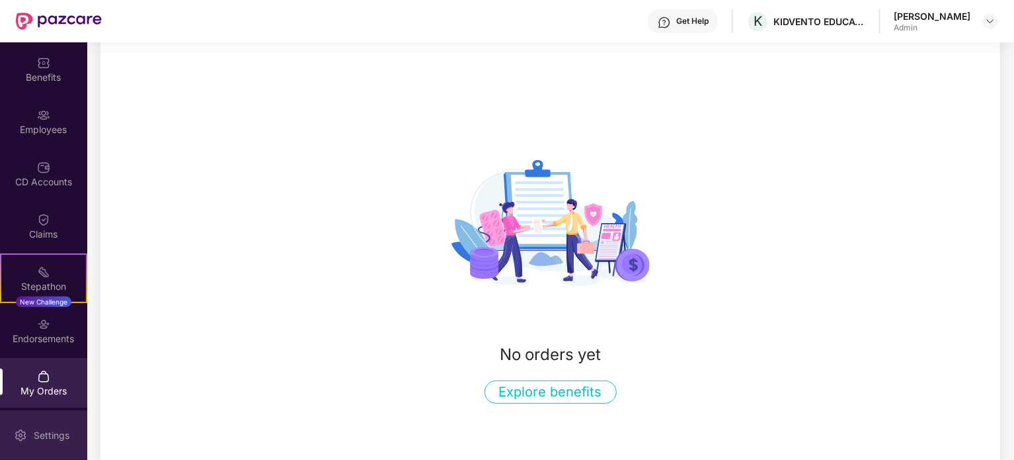
click at [43, 436] on div "Settings" at bounding box center [52, 435] width 44 height 13
click at [42, 433] on div "Settings" at bounding box center [52, 435] width 44 height 13
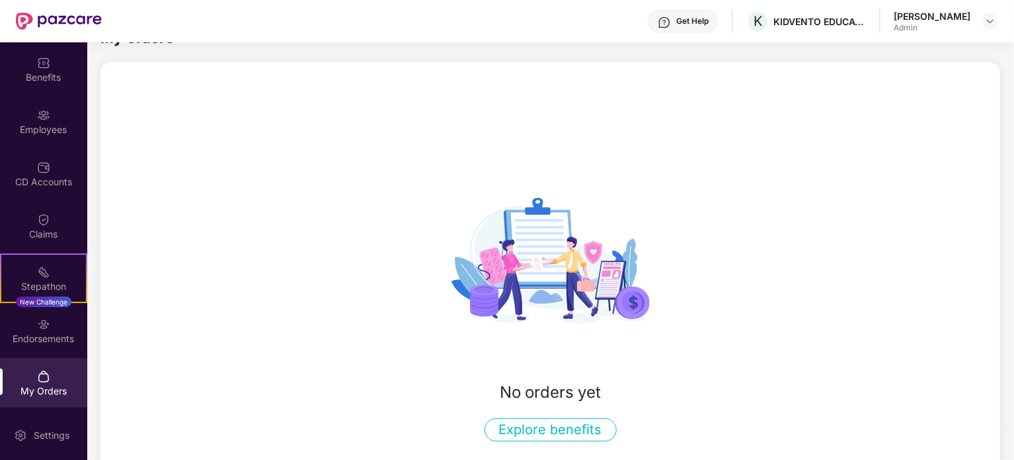
scroll to position [0, 0]
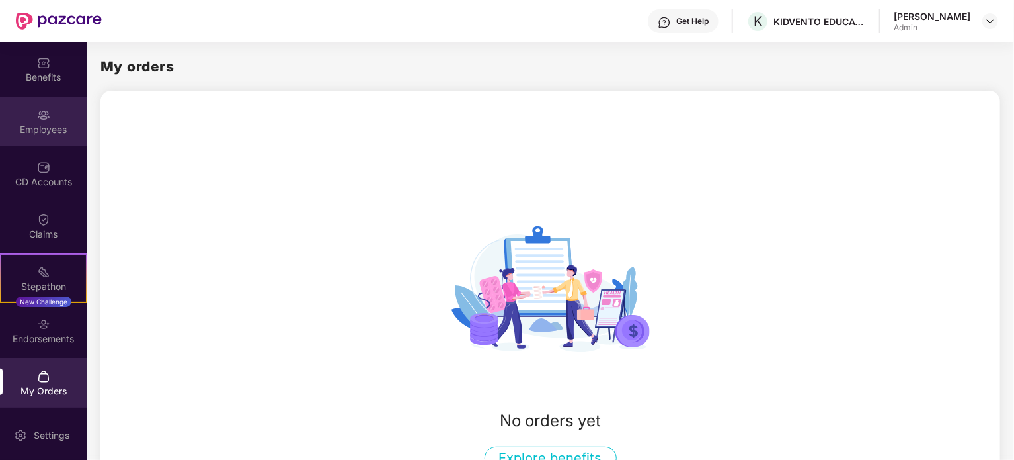
click at [42, 110] on img at bounding box center [43, 114] width 13 height 13
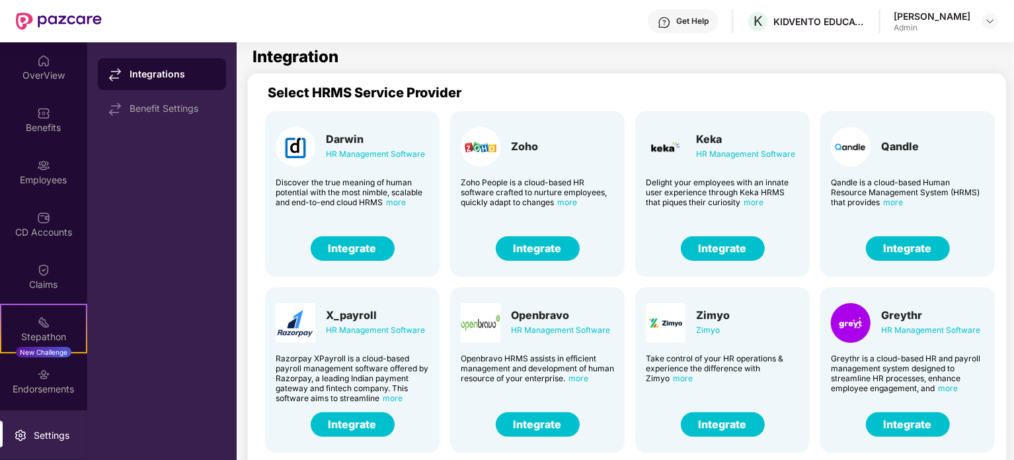
click at [739, 251] on button "Integrate" at bounding box center [723, 248] width 84 height 24
